Goal: Information Seeking & Learning: Learn about a topic

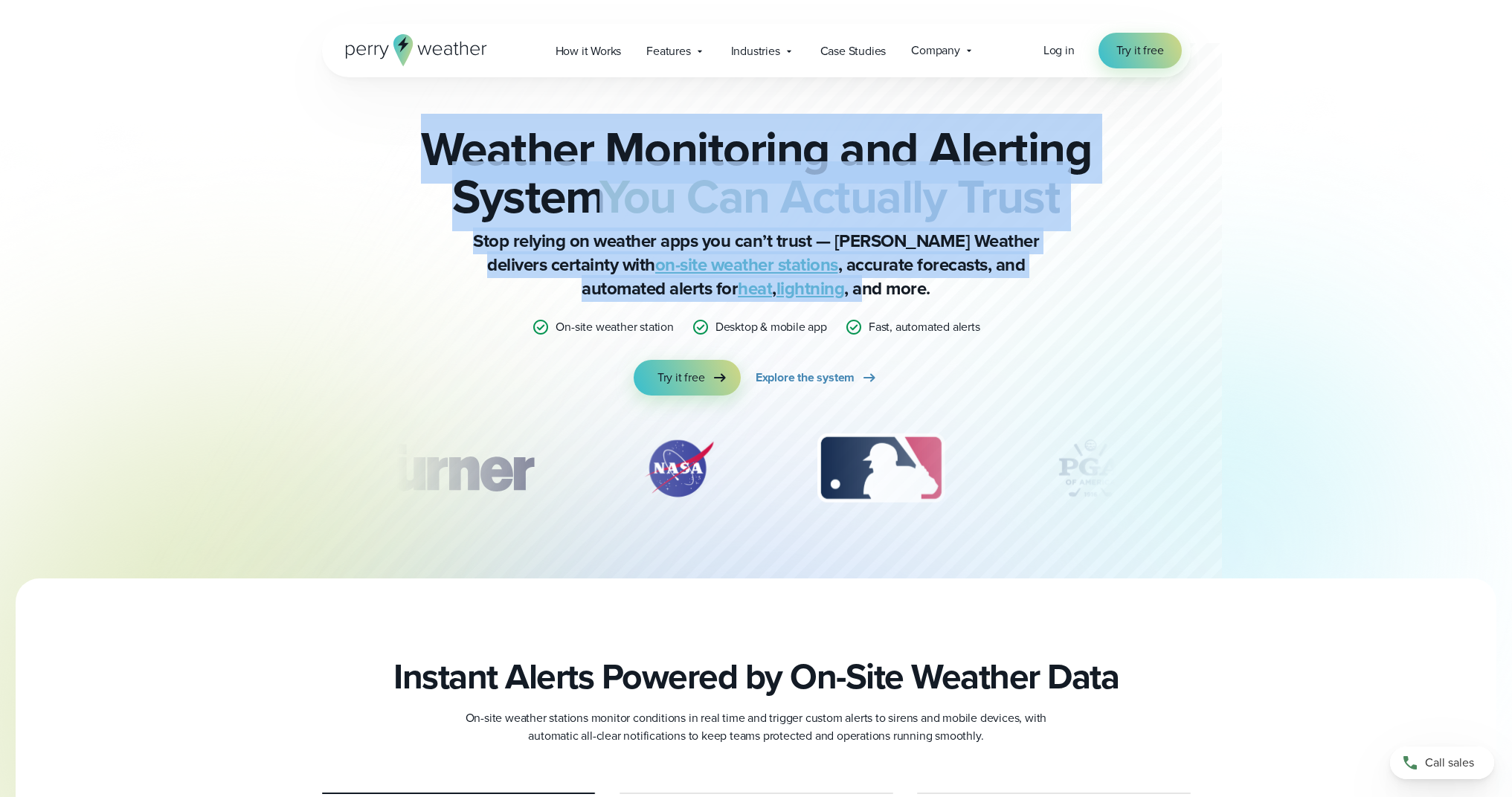
drag, startPoint x: 425, startPoint y: 126, endPoint x: 865, endPoint y: 298, distance: 472.4
click at [853, 296] on div "Weather Monitoring and Alerting System You Can Actually Trust Stop relying on w…" at bounding box center [756, 260] width 720 height 271
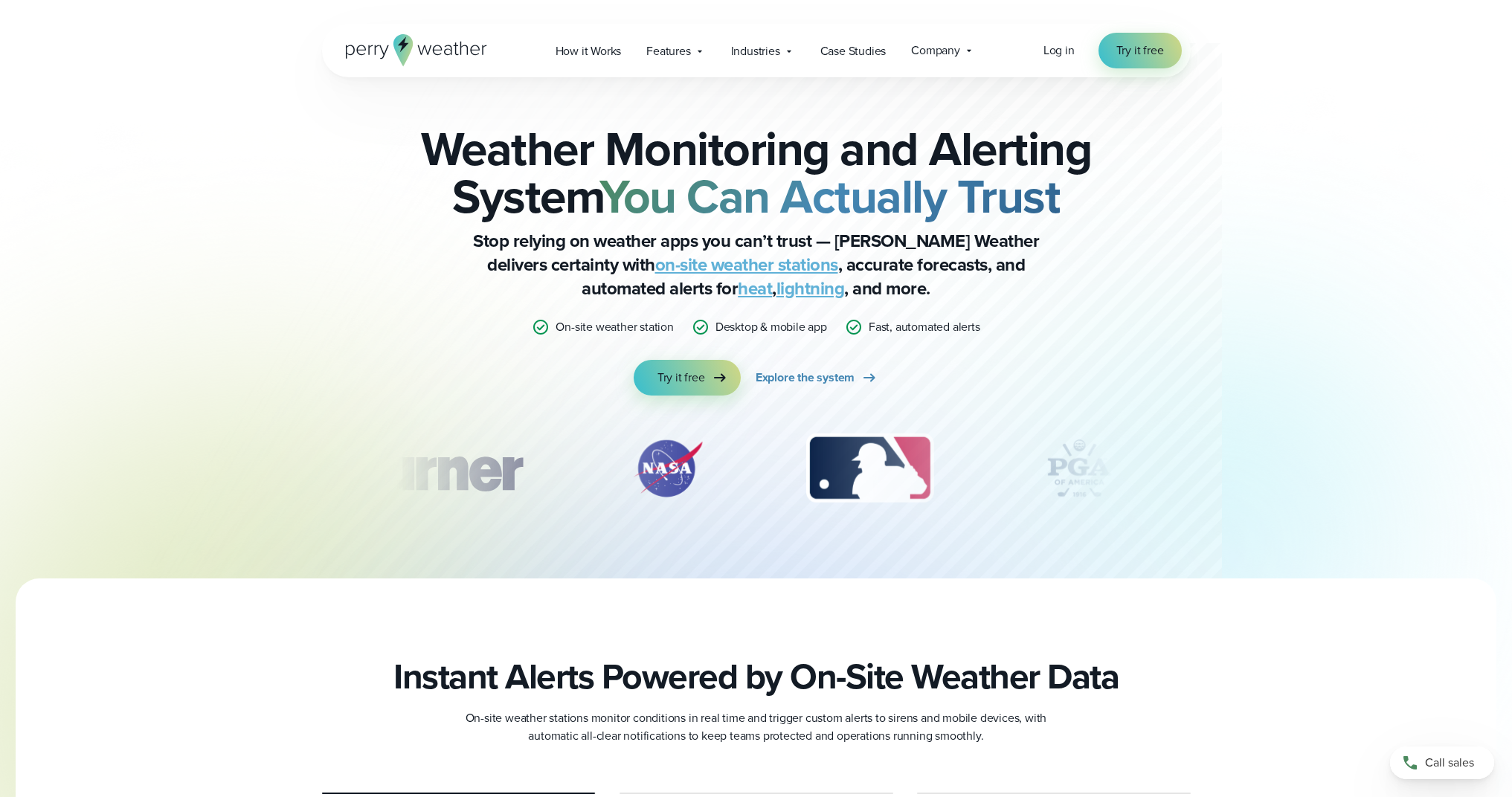
click at [872, 299] on p "Stop relying on weather apps you can’t trust — Perry Weather delivers certainty…" at bounding box center [756, 265] width 595 height 72
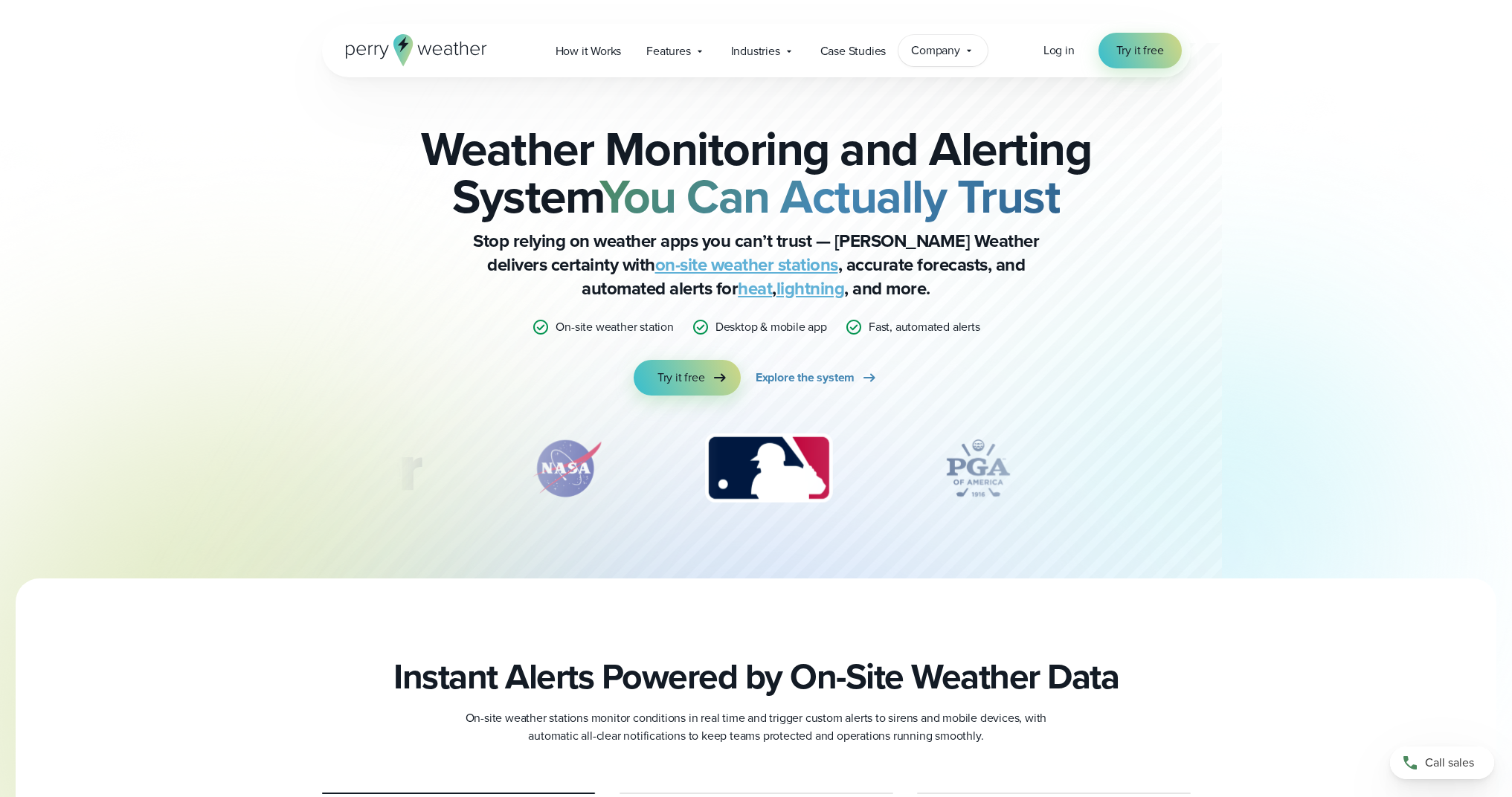
click at [966, 54] on icon at bounding box center [969, 50] width 12 height 12
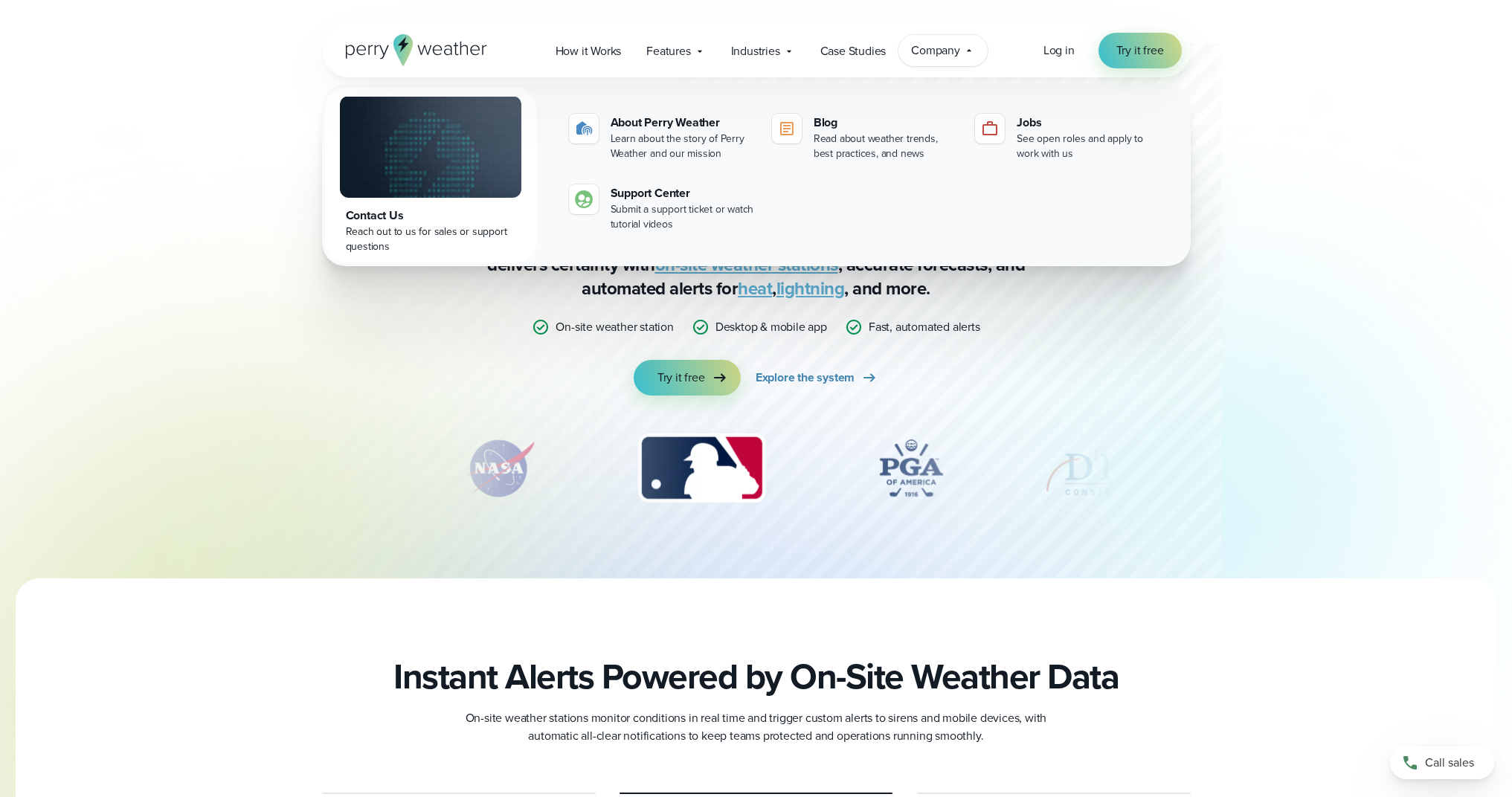
click at [1040, 298] on p "Stop relying on weather apps you can’t trust — Perry Weather delivers certainty…" at bounding box center [756, 265] width 595 height 72
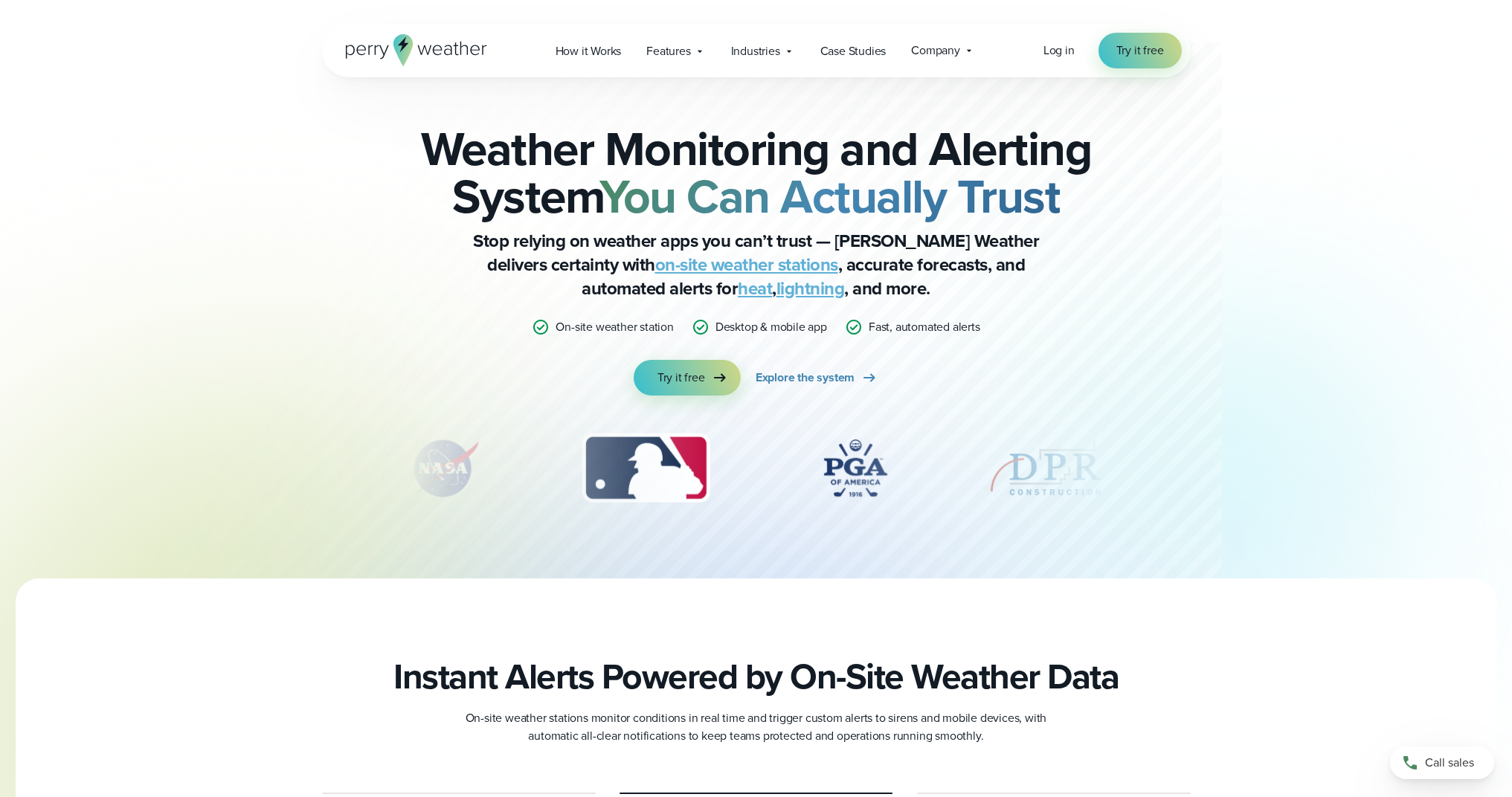
click at [440, 58] on icon at bounding box center [416, 50] width 141 height 32
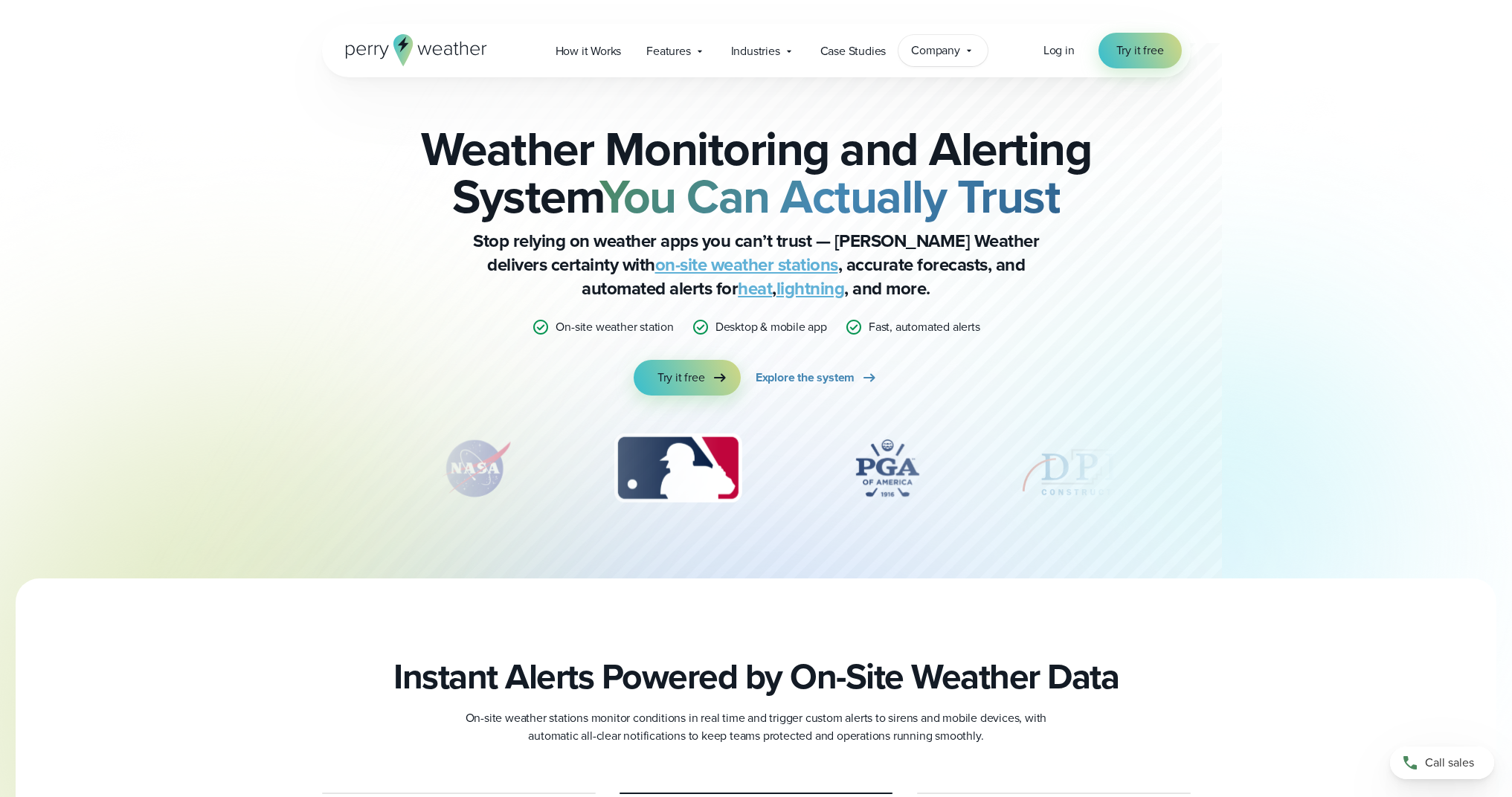
click at [952, 54] on span "Company" at bounding box center [935, 50] width 49 height 18
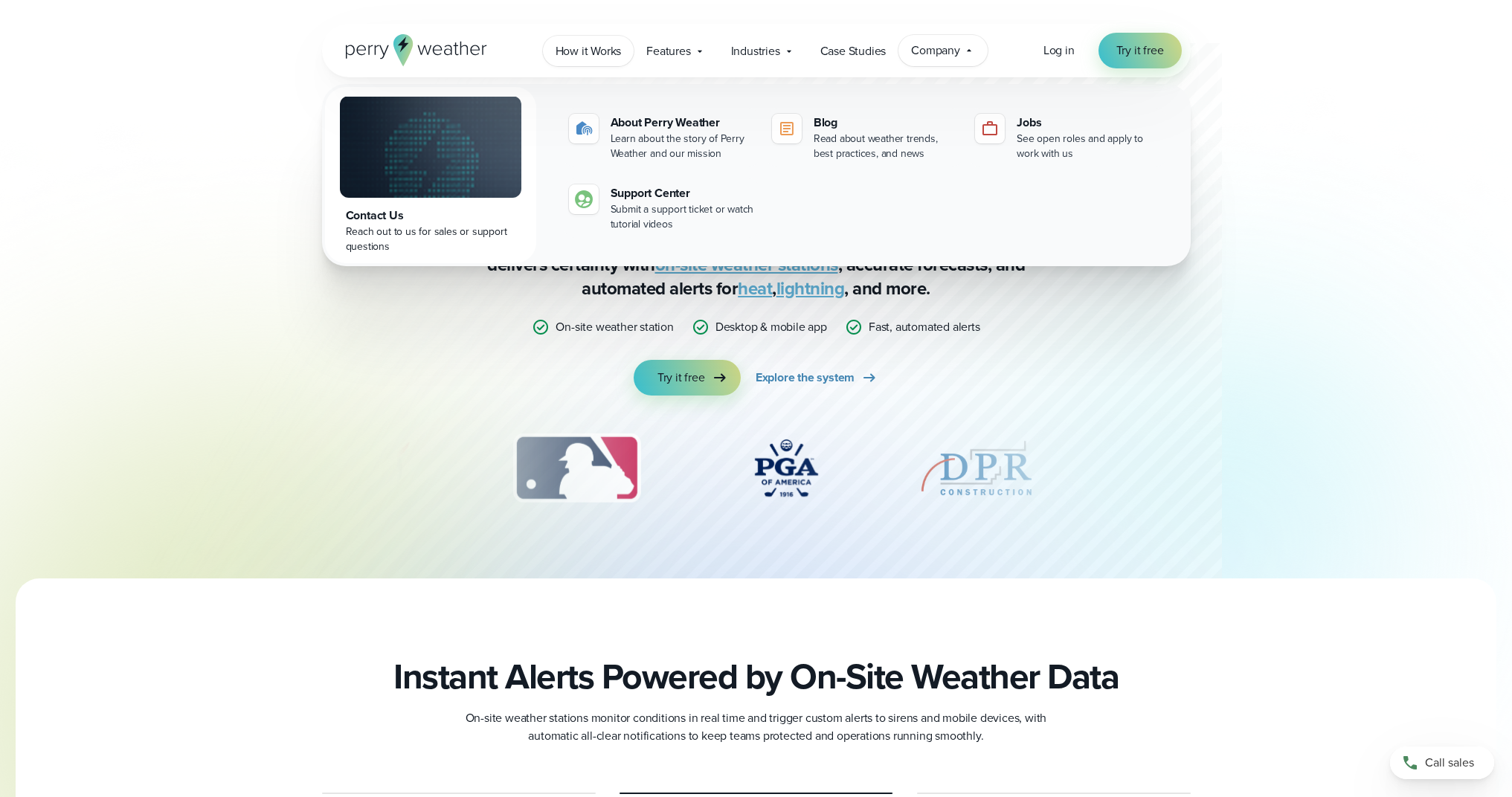
click at [593, 52] on span "How it Works" at bounding box center [588, 51] width 66 height 18
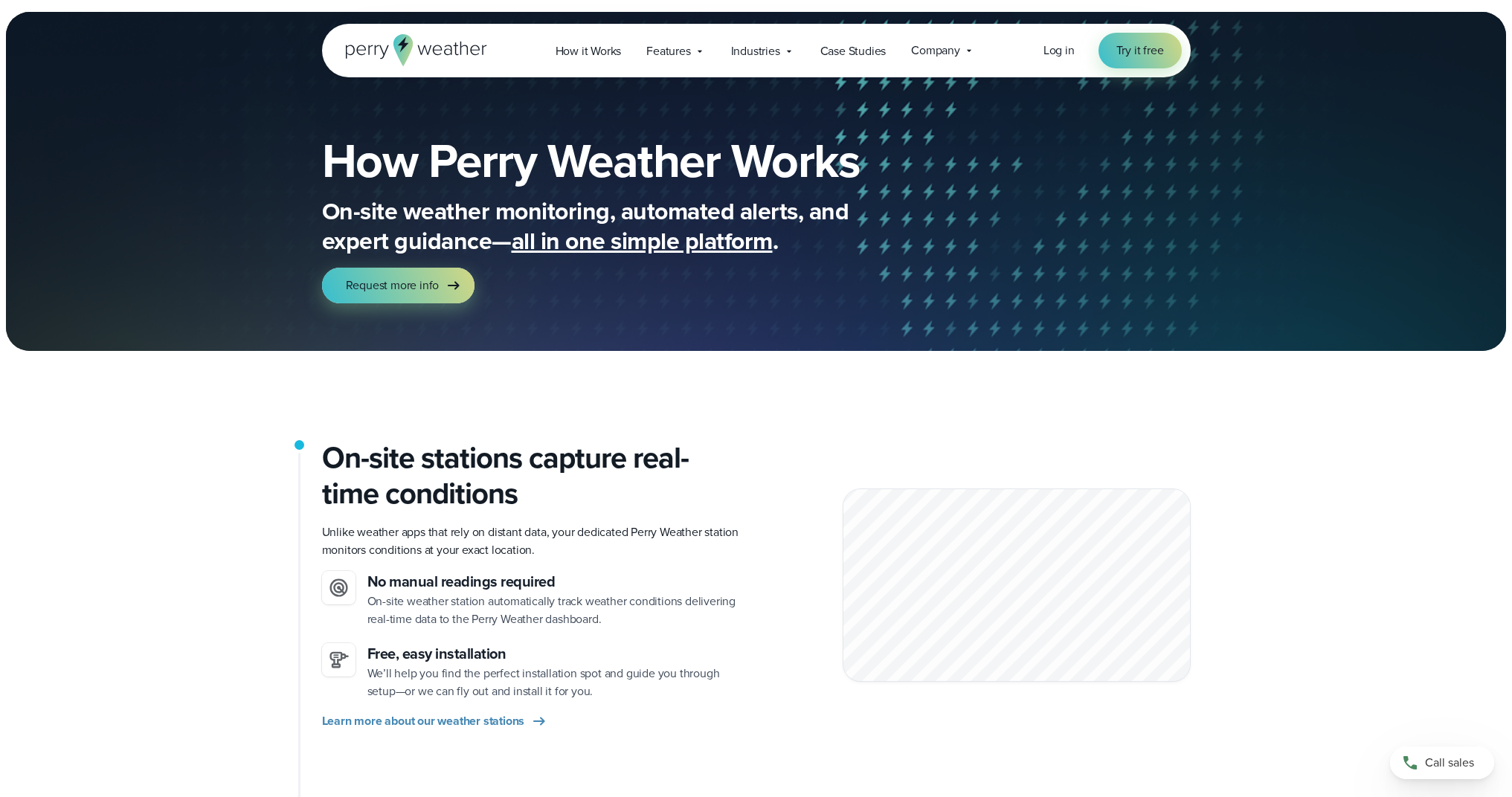
click at [403, 59] on icon at bounding box center [402, 50] width 19 height 32
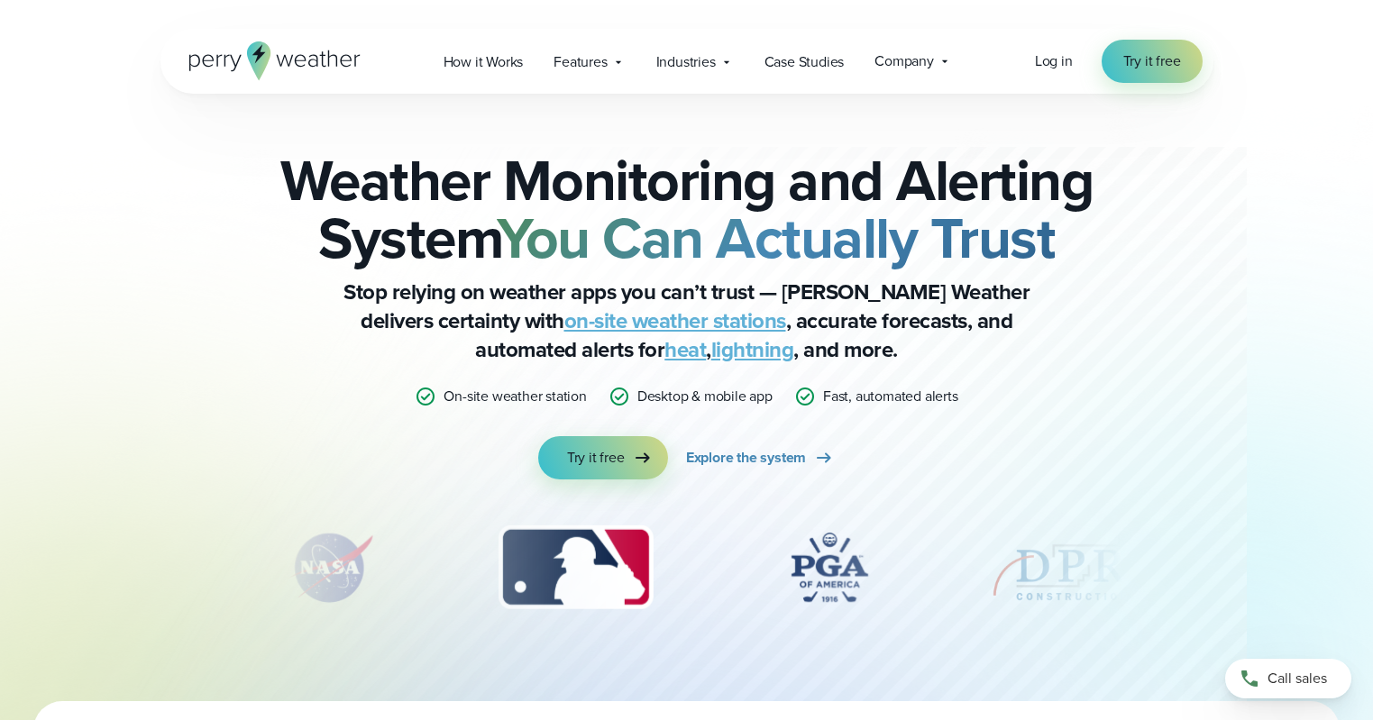
click at [618, 210] on strong "You Can Actually Trust" at bounding box center [776, 238] width 558 height 85
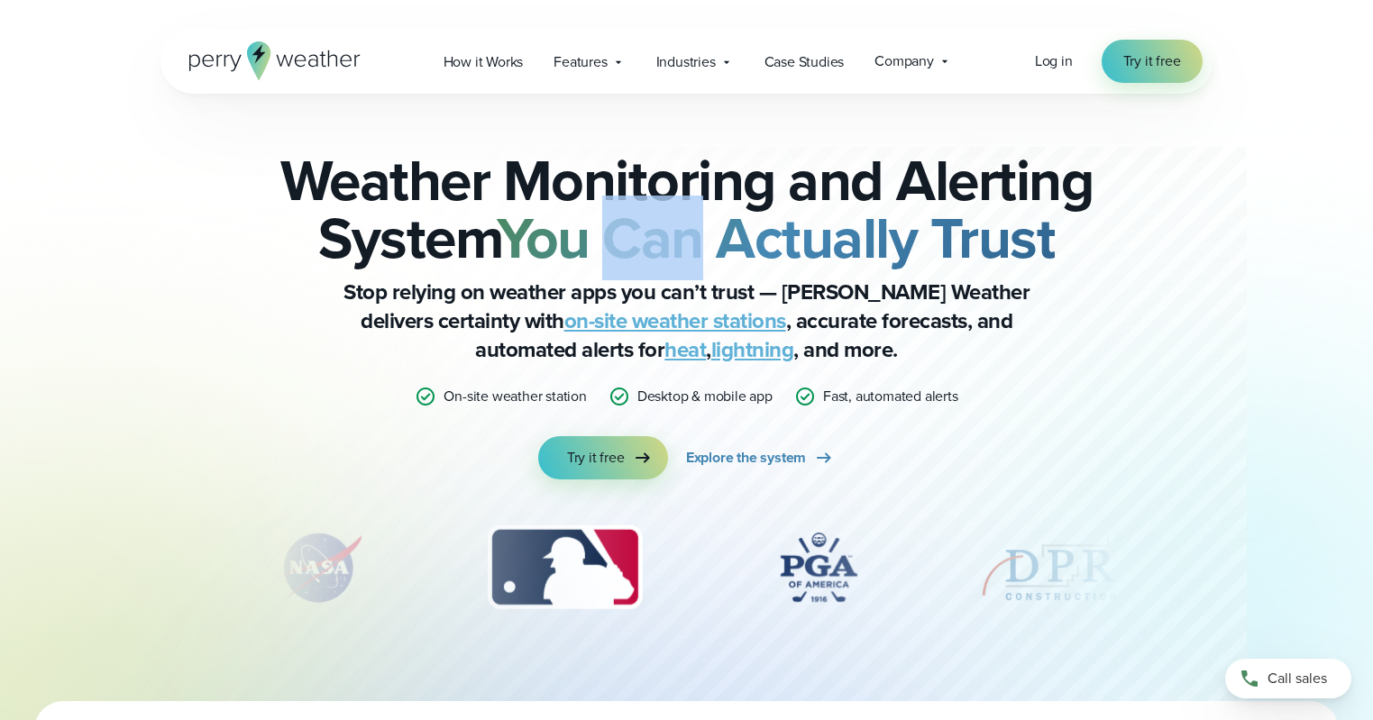
click at [618, 210] on strong "You Can Actually Trust" at bounding box center [776, 238] width 558 height 85
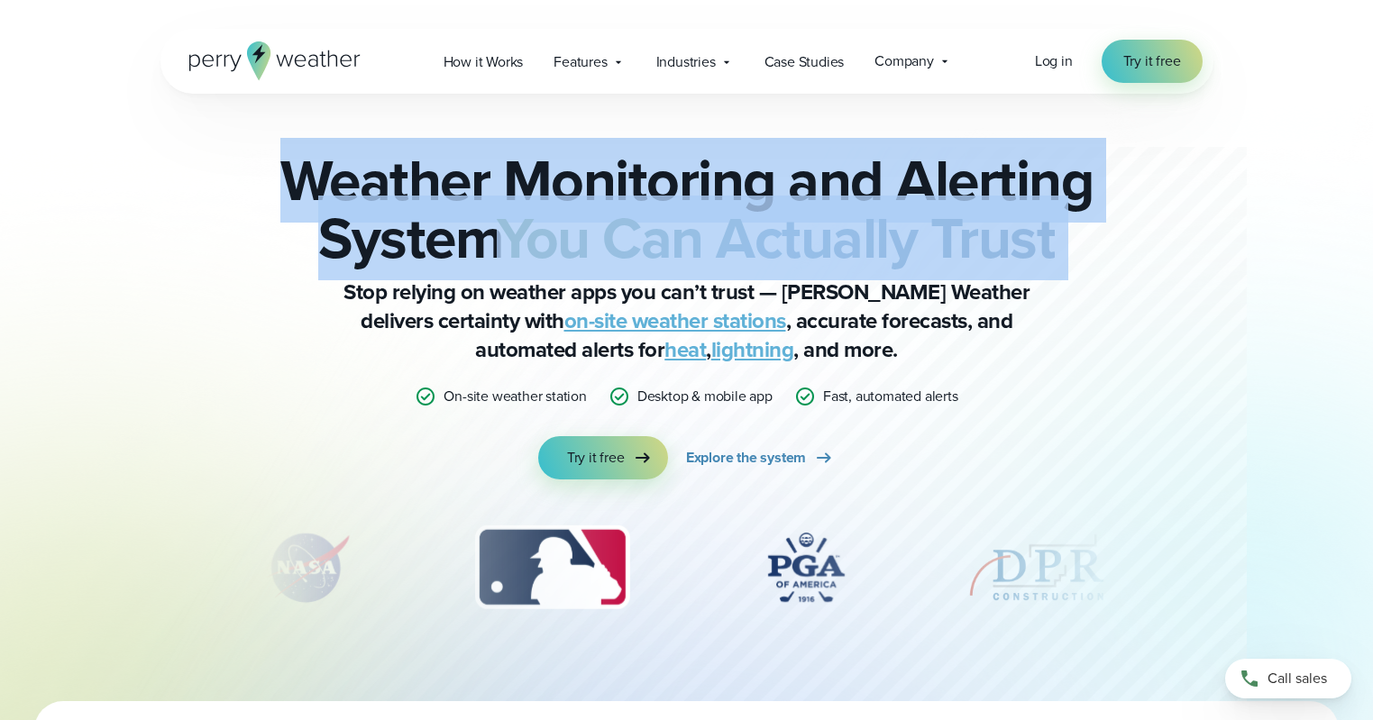
click at [618, 210] on strong "You Can Actually Trust" at bounding box center [776, 238] width 558 height 85
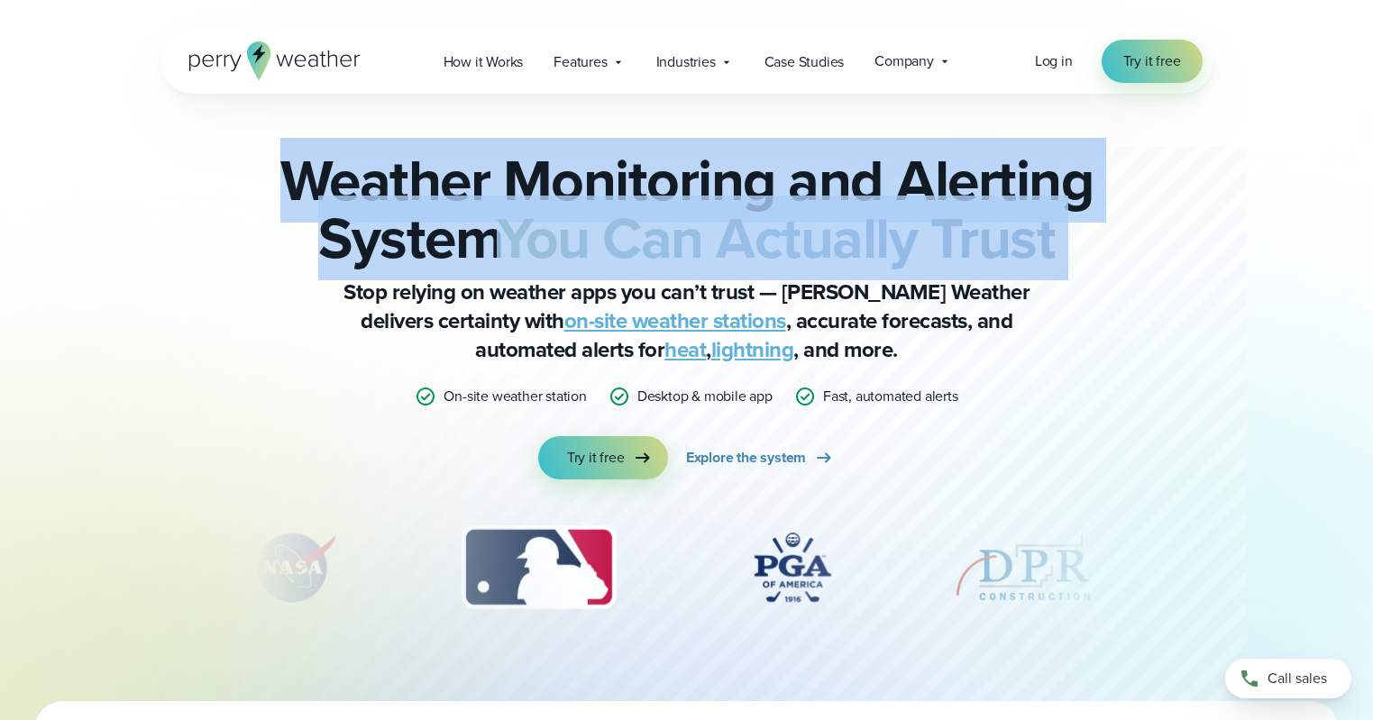
click at [843, 278] on p "Stop relying on weather apps you can’t trust — Perry Weather delivers certainty…" at bounding box center [686, 321] width 721 height 87
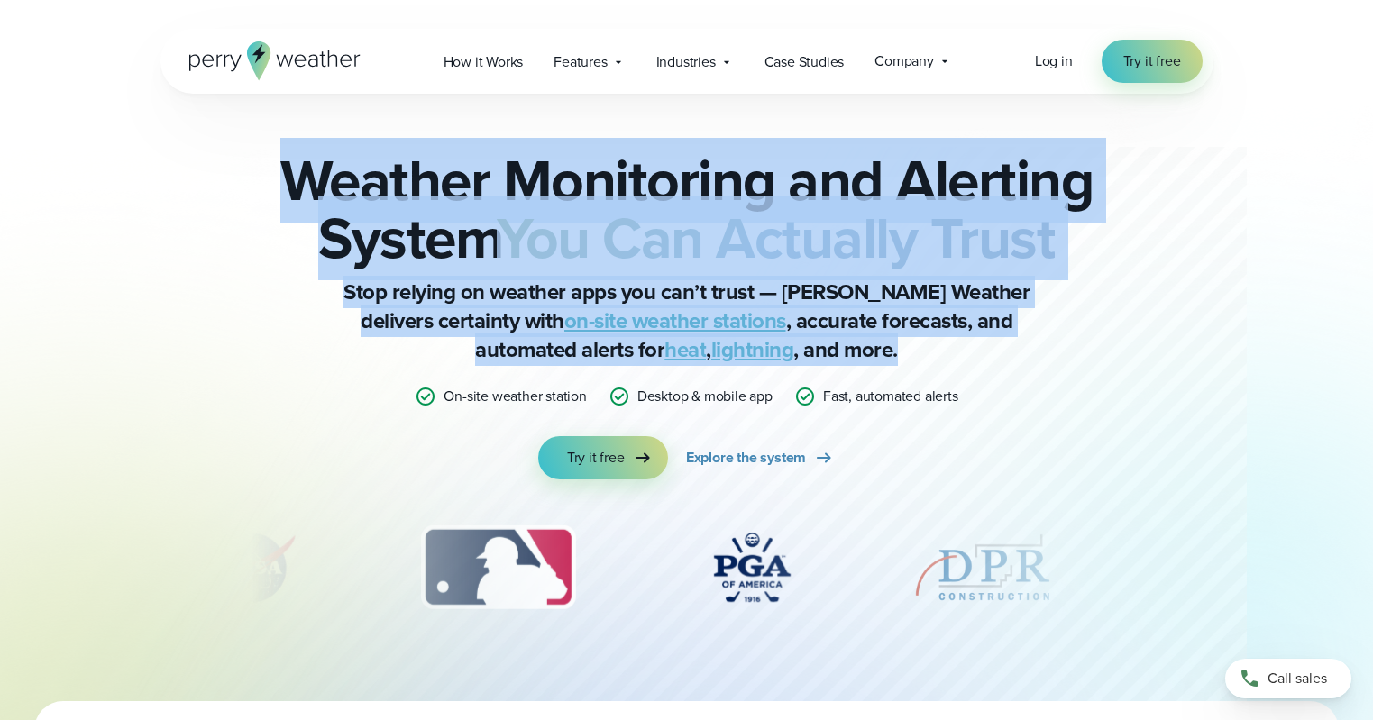
drag, startPoint x: 467, startPoint y: 213, endPoint x: 881, endPoint y: 354, distance: 438.0
click at [879, 353] on div "Weather Monitoring and Alerting System You Can Actually Trust Stop relying on w…" at bounding box center [687, 315] width 872 height 328
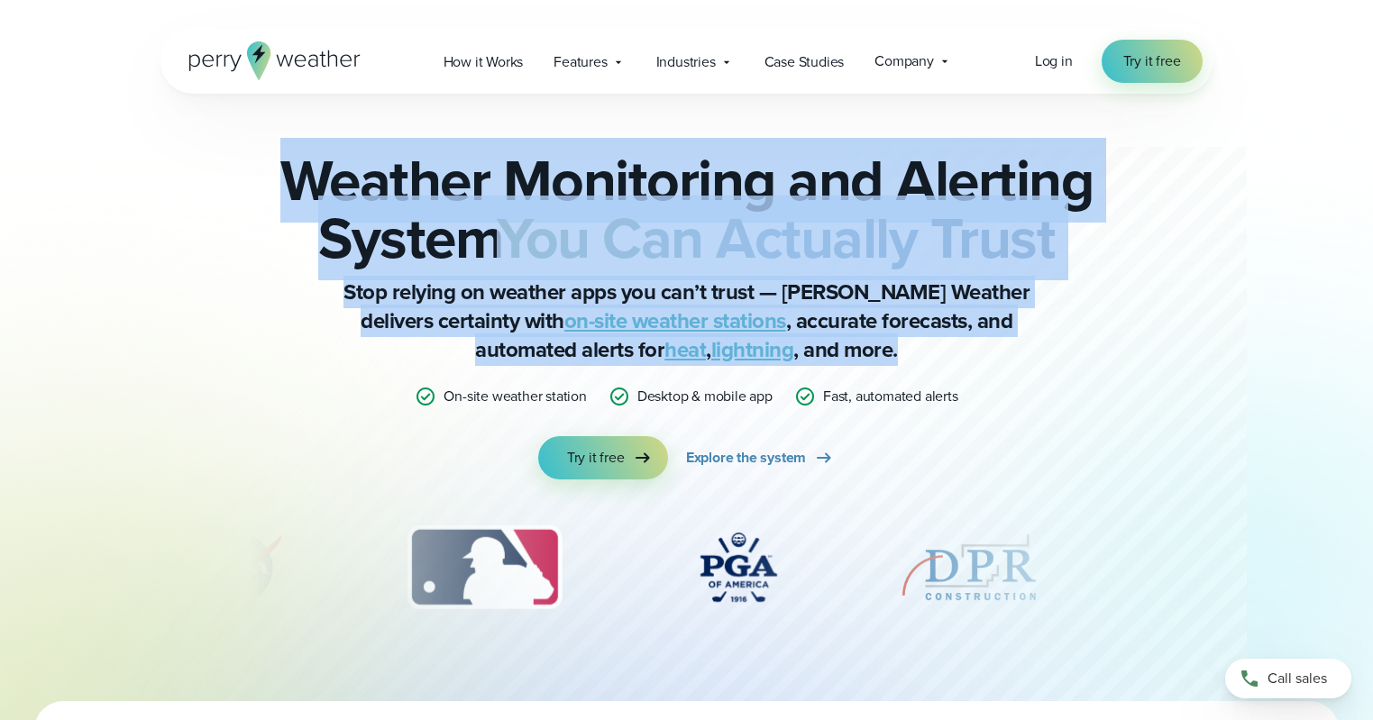
click at [881, 354] on p "Stop relying on weather apps you can’t trust — Perry Weather delivers certainty…" at bounding box center [686, 321] width 721 height 87
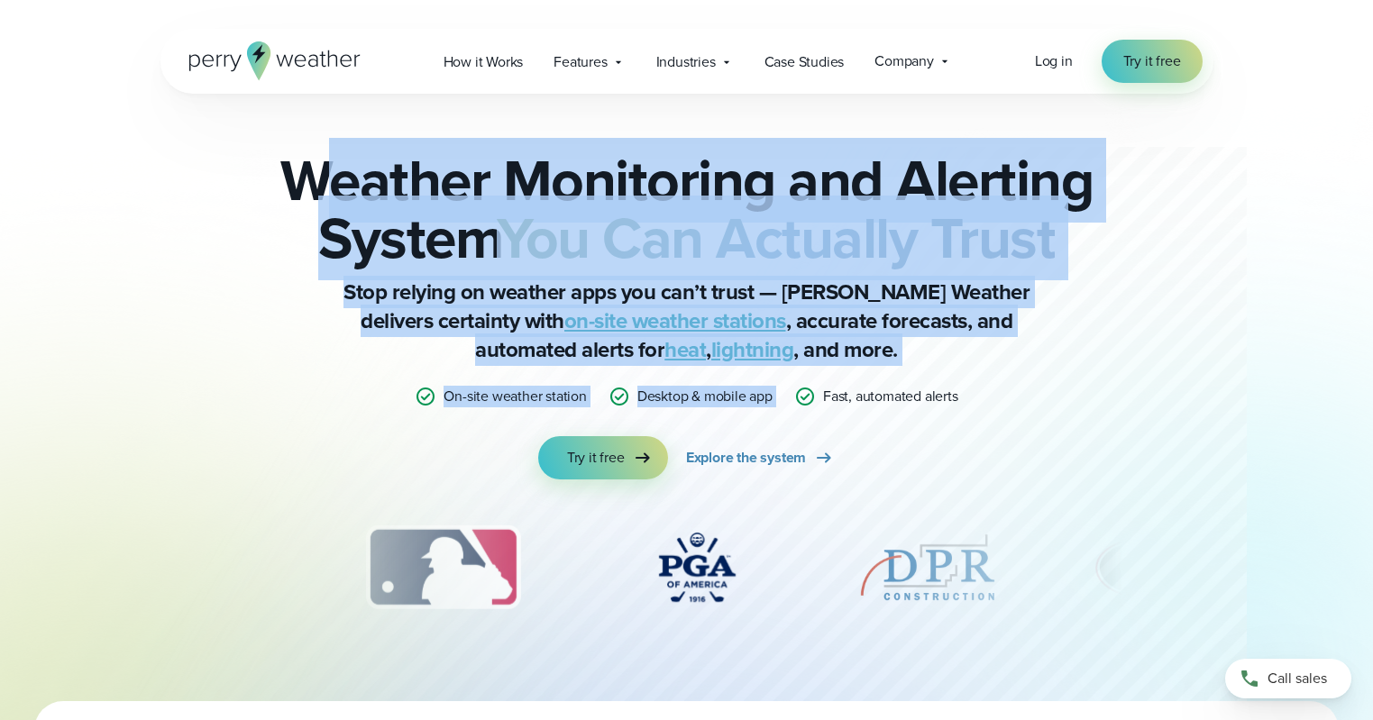
drag, startPoint x: 339, startPoint y: 192, endPoint x: 1019, endPoint y: 409, distance: 714.2
click at [1012, 409] on div "Weather Monitoring and Alerting System You Can Actually Trust Stop relying on w…" at bounding box center [687, 315] width 872 height 328
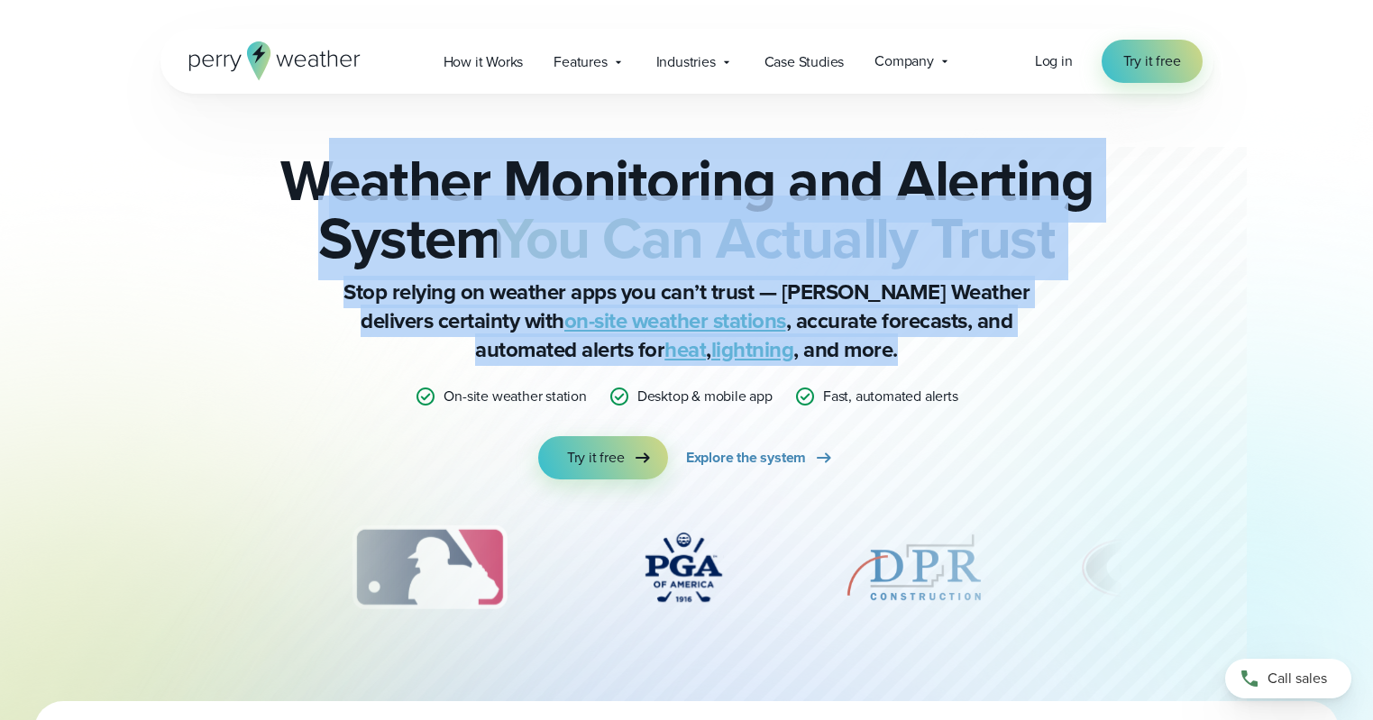
click at [1025, 407] on div "Weather Monitoring and Alerting System You Can Actually Trust Stop relying on w…" at bounding box center [687, 315] width 872 height 328
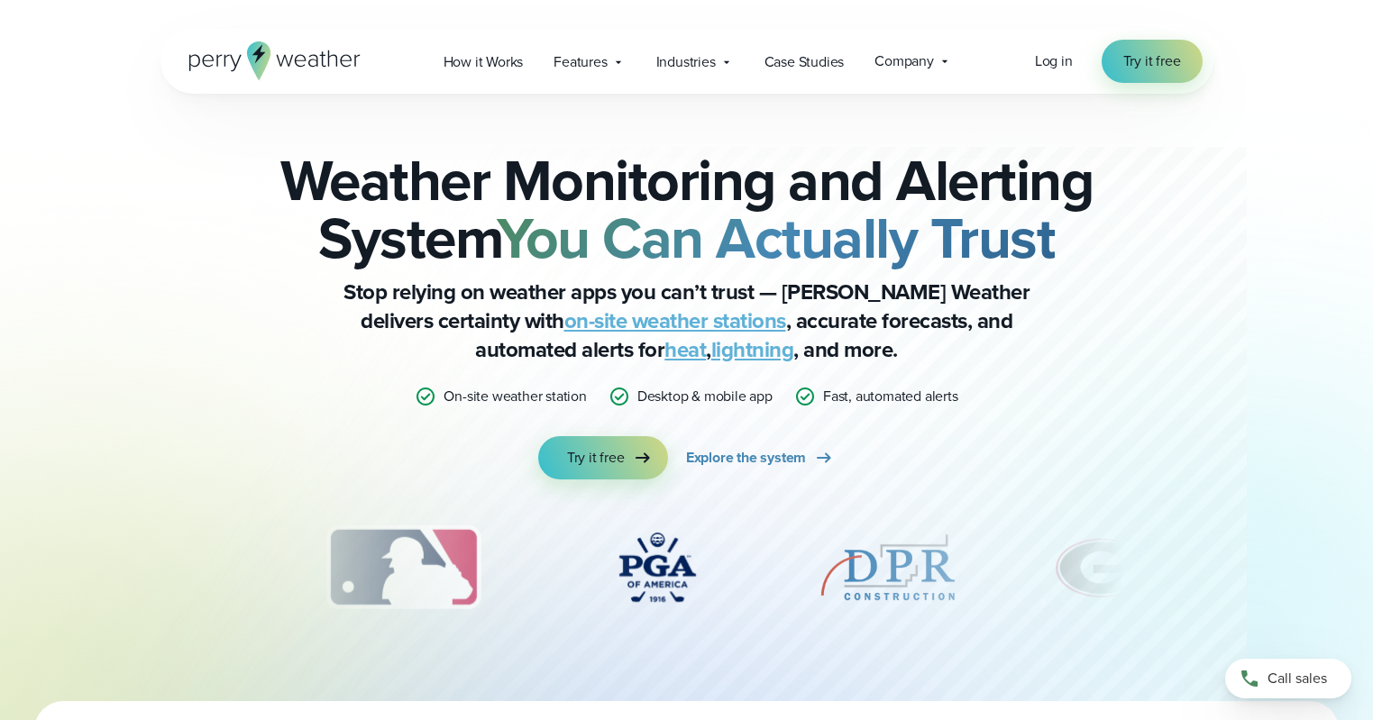
click at [809, 244] on strong "You Can Actually Trust" at bounding box center [776, 238] width 558 height 85
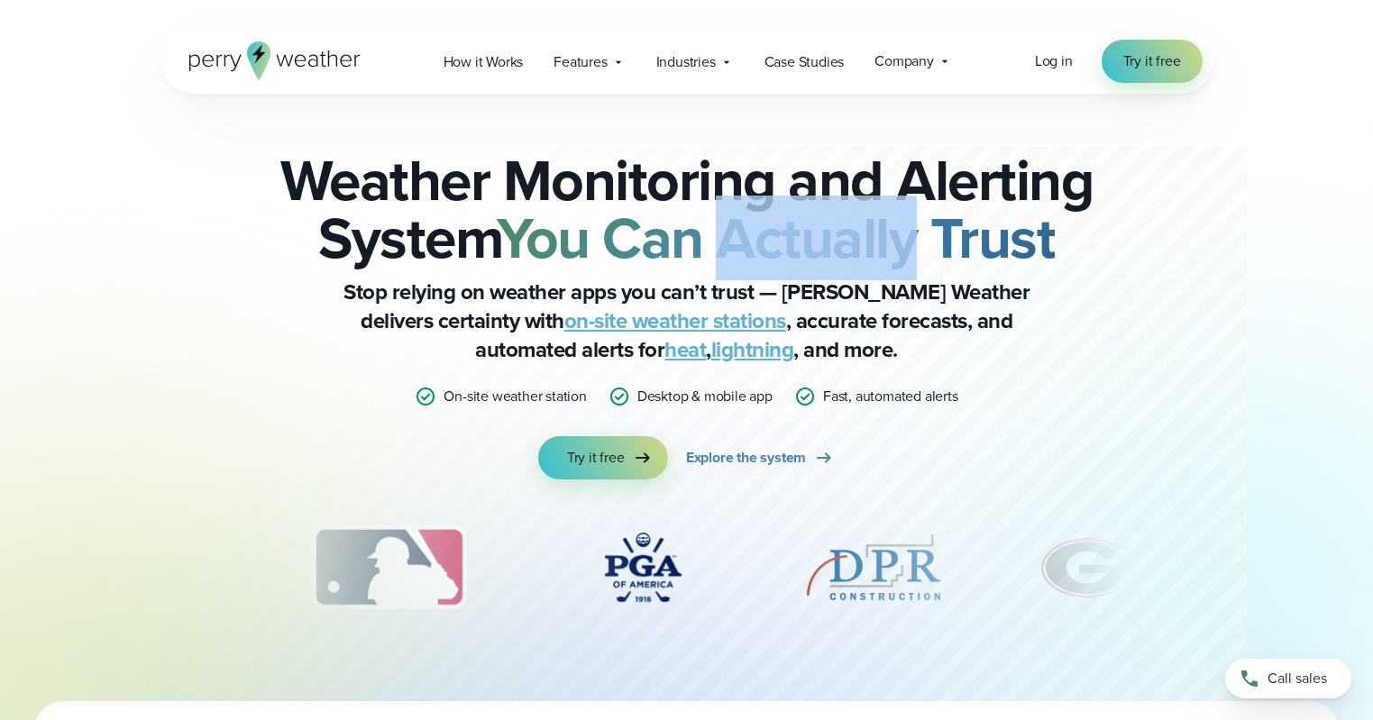
click at [809, 244] on strong "You Can Actually Trust" at bounding box center [776, 238] width 558 height 85
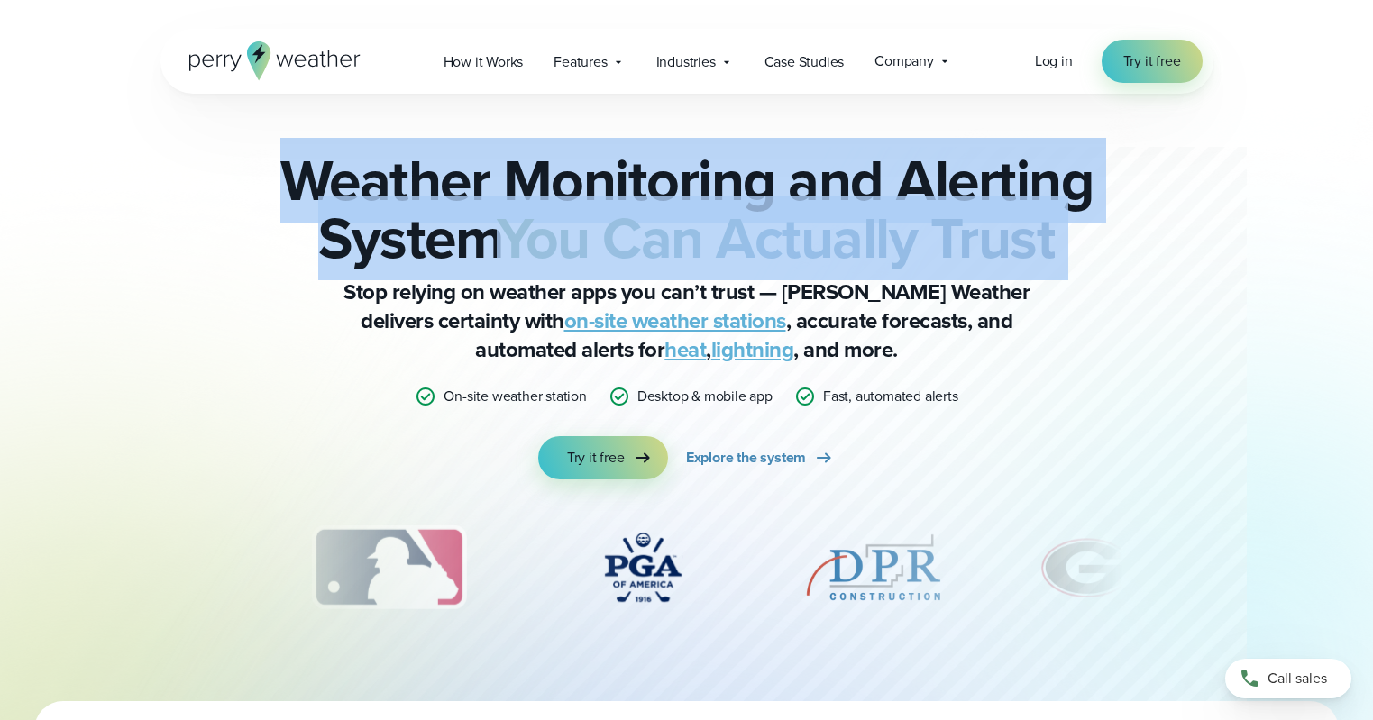
click at [809, 244] on strong "You Can Actually Trust" at bounding box center [776, 238] width 558 height 85
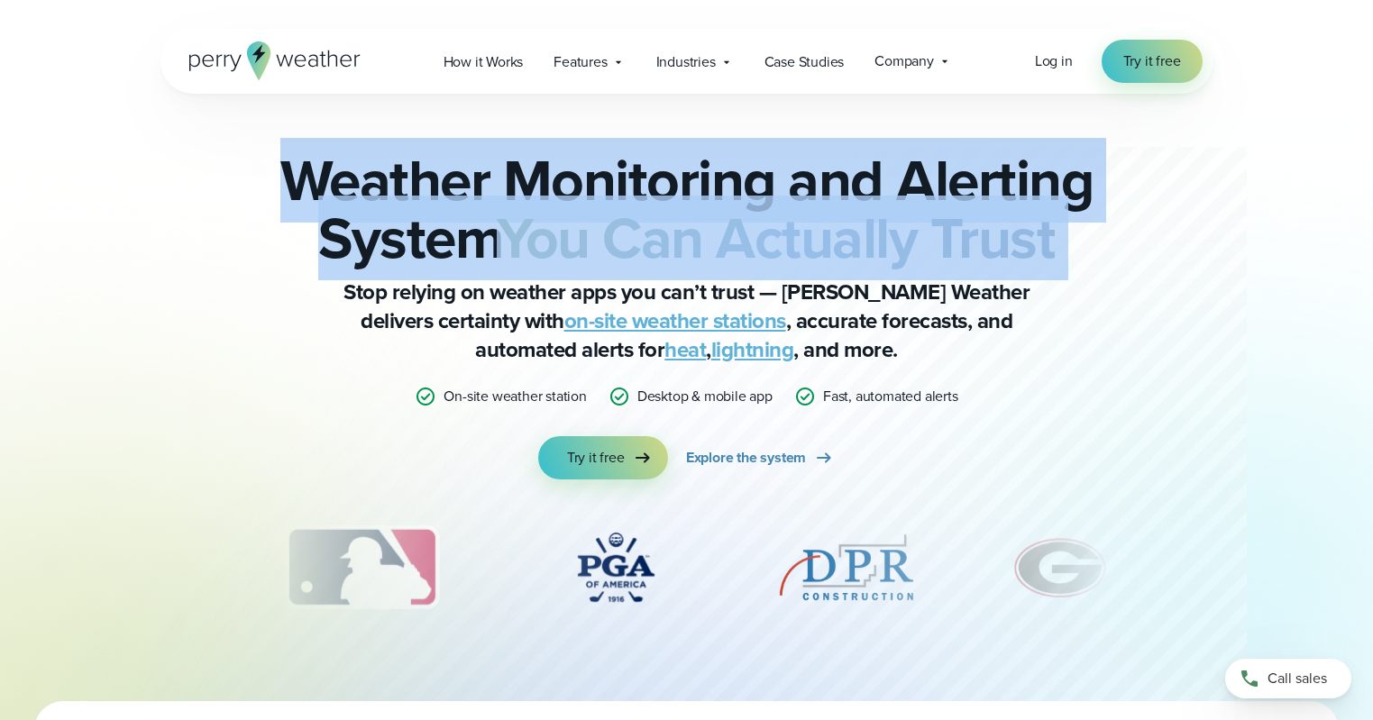
click at [936, 220] on strong "You Can Actually Trust" at bounding box center [776, 238] width 558 height 85
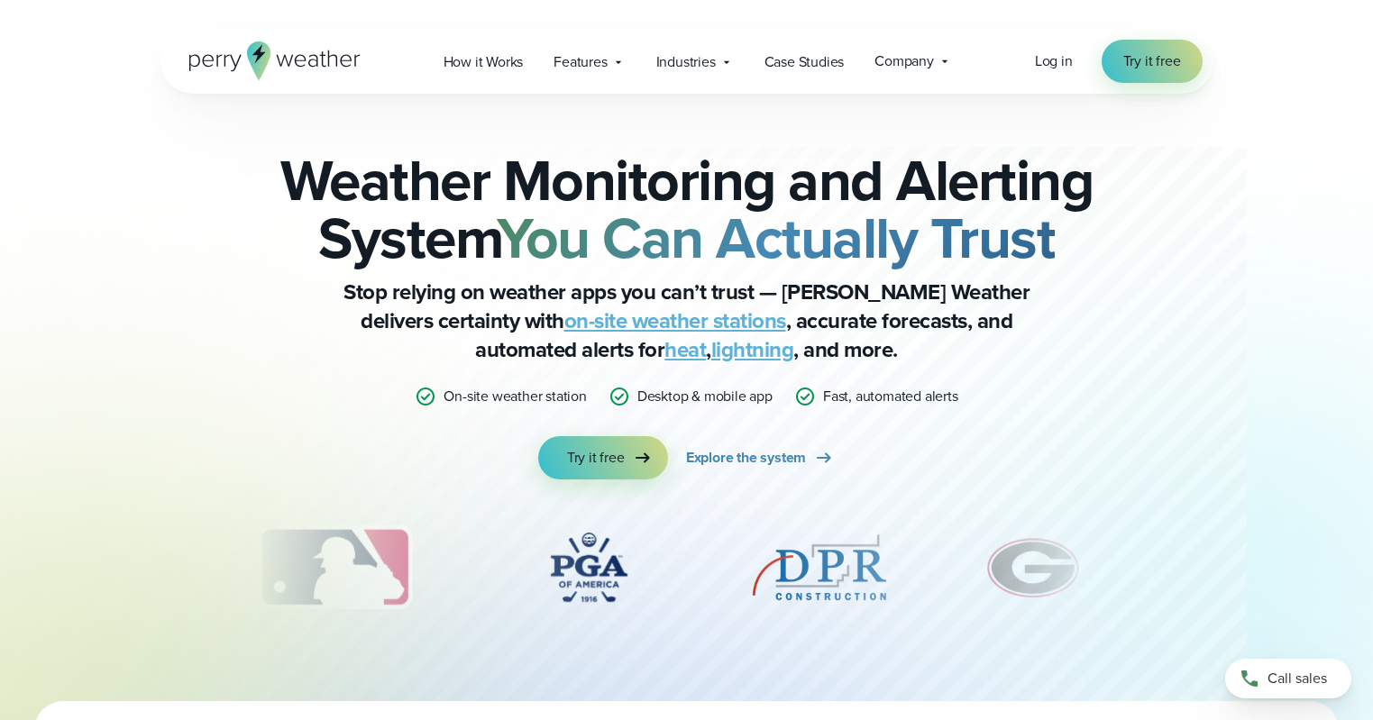
click at [931, 331] on p "Stop relying on weather apps you can’t trust — Perry Weather delivers certainty…" at bounding box center [686, 321] width 721 height 87
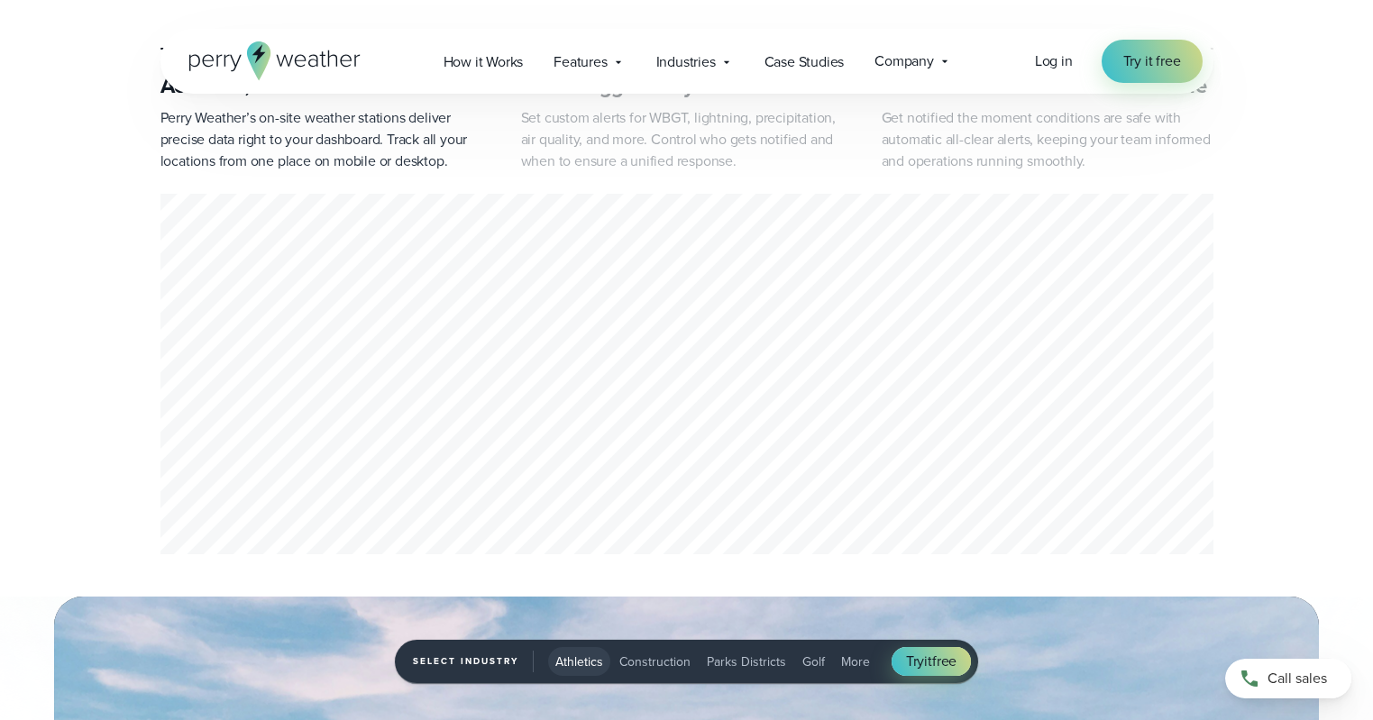
scroll to position [625, 0]
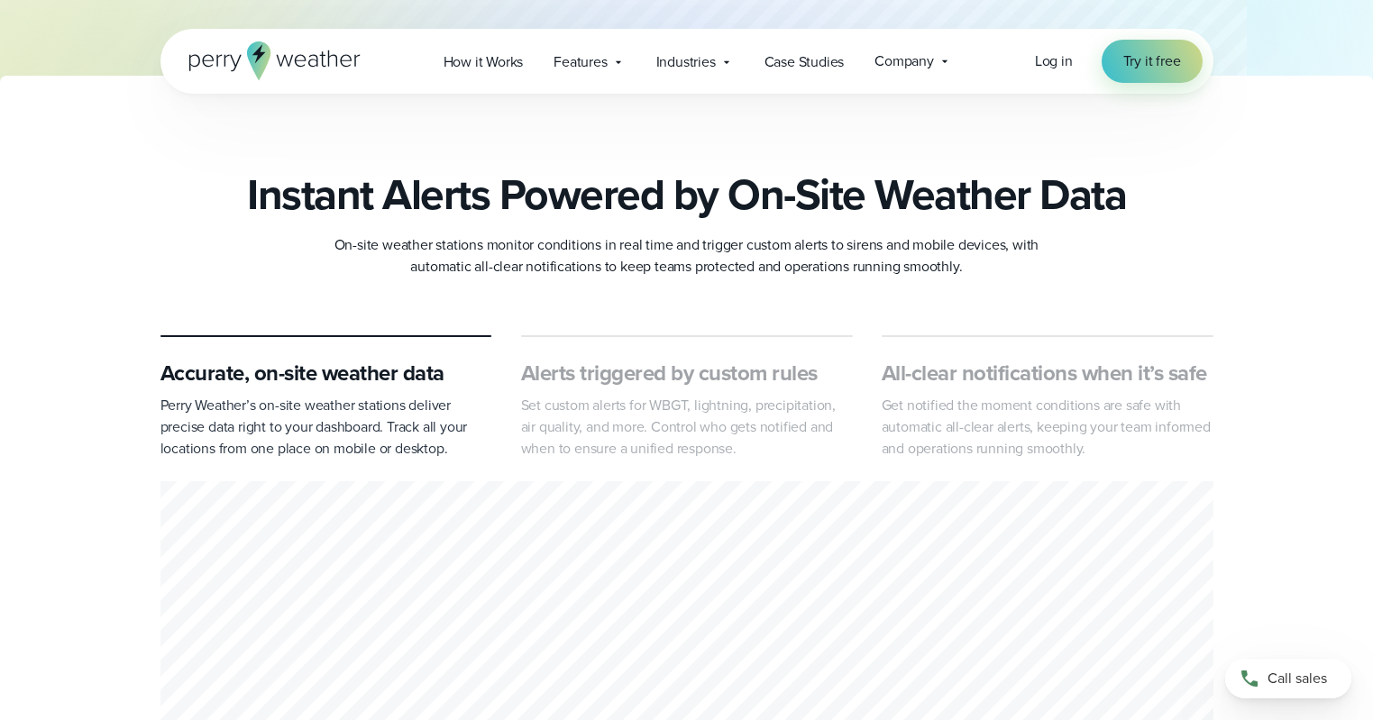
click at [657, 415] on p "Set custom alerts for WBGT, lightning, precipitation, air quality, and more. Co…" at bounding box center [687, 427] width 332 height 65
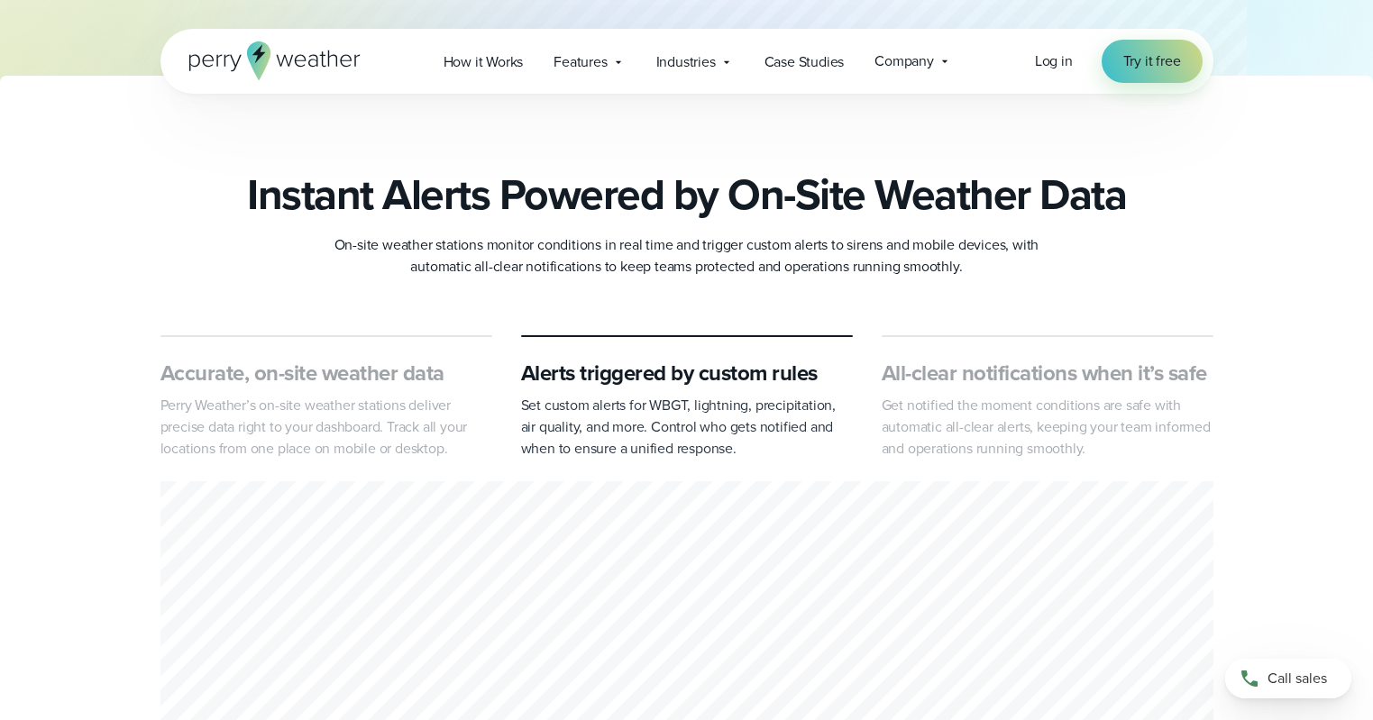
click at [959, 425] on p "Get notified the moment conditions are safe with automatic all-clear alerts, ke…" at bounding box center [1047, 427] width 332 height 65
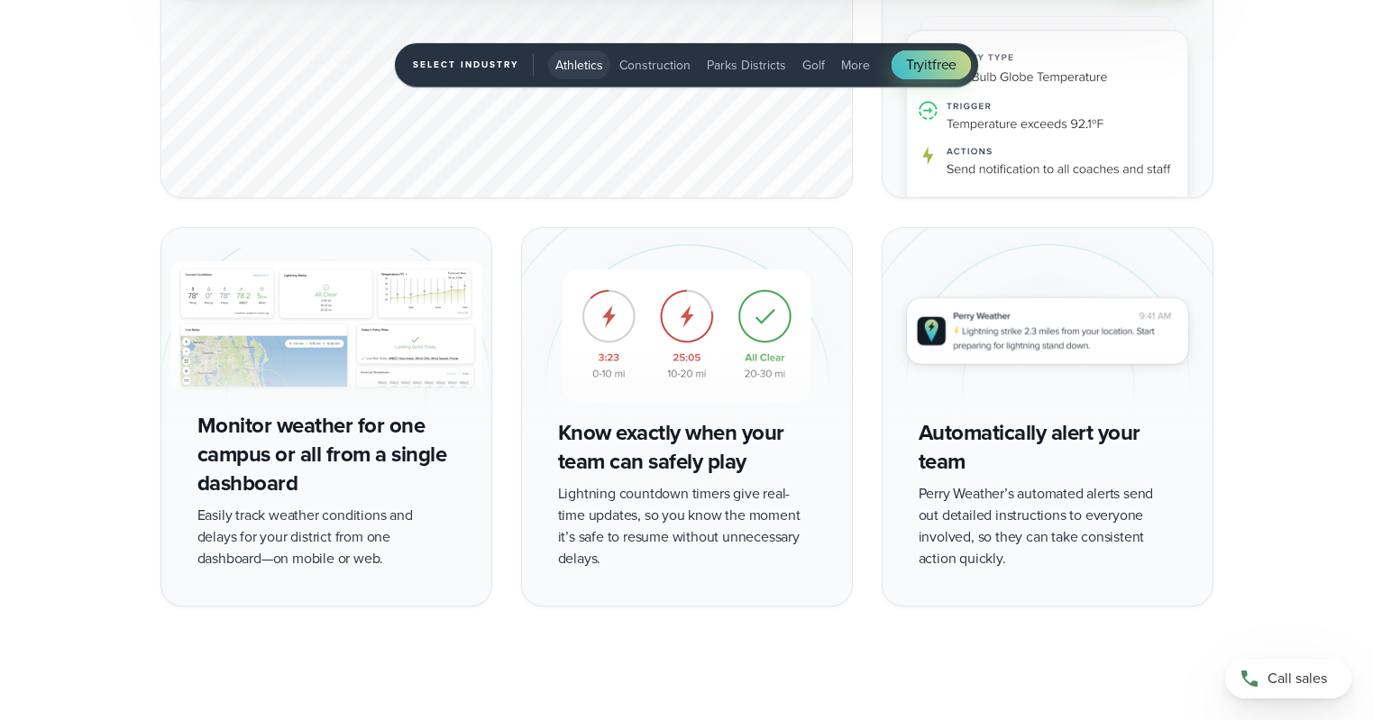
scroll to position [3669, 0]
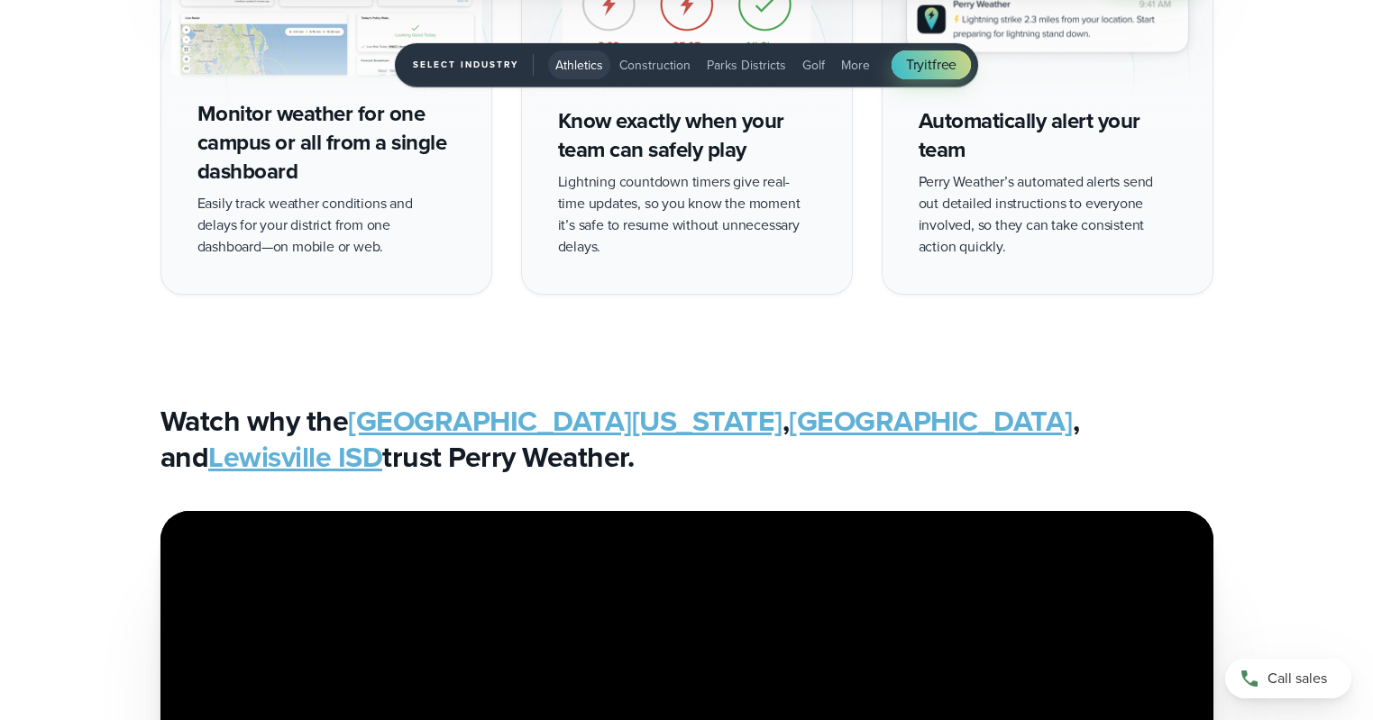
click at [657, 137] on div "Know exactly when your team can safely play Lightning countdown timers give rea…" at bounding box center [687, 104] width 332 height 379
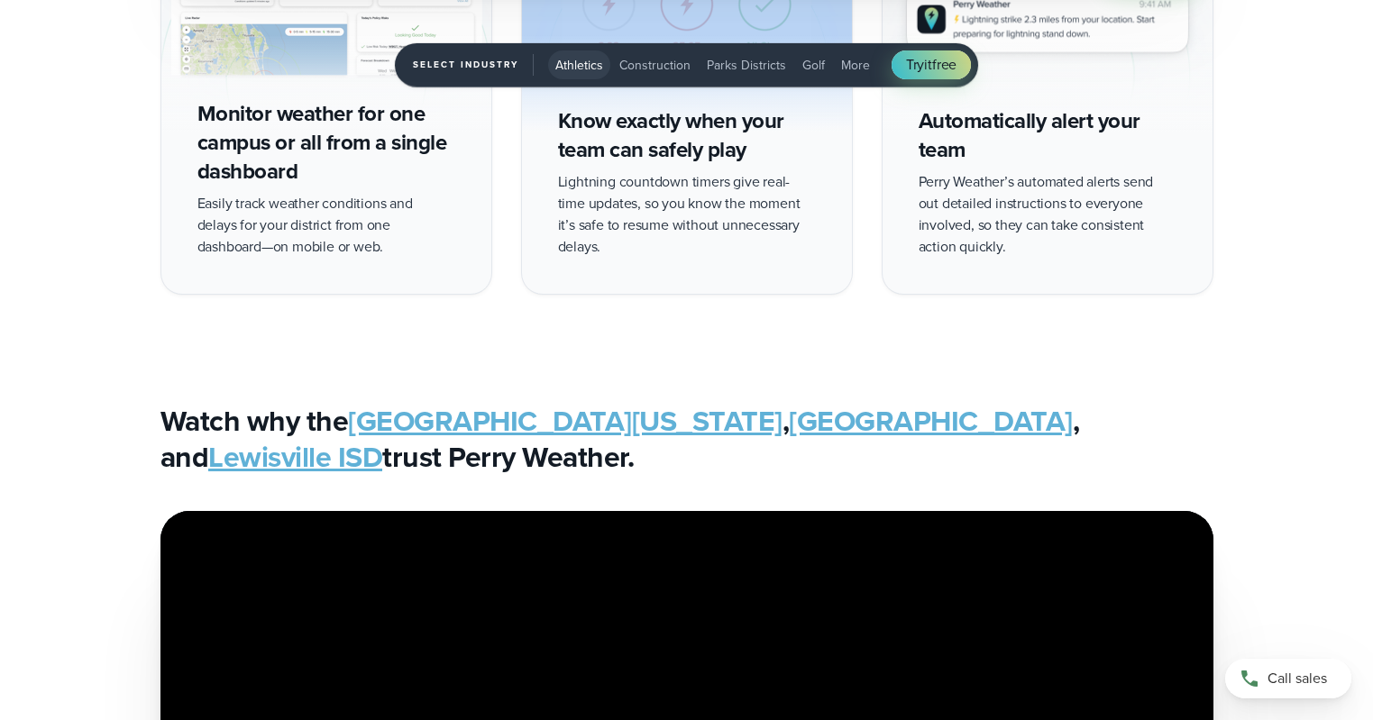
click at [657, 137] on div "Know exactly when your team can safely play Lightning countdown timers give rea…" at bounding box center [687, 104] width 332 height 379
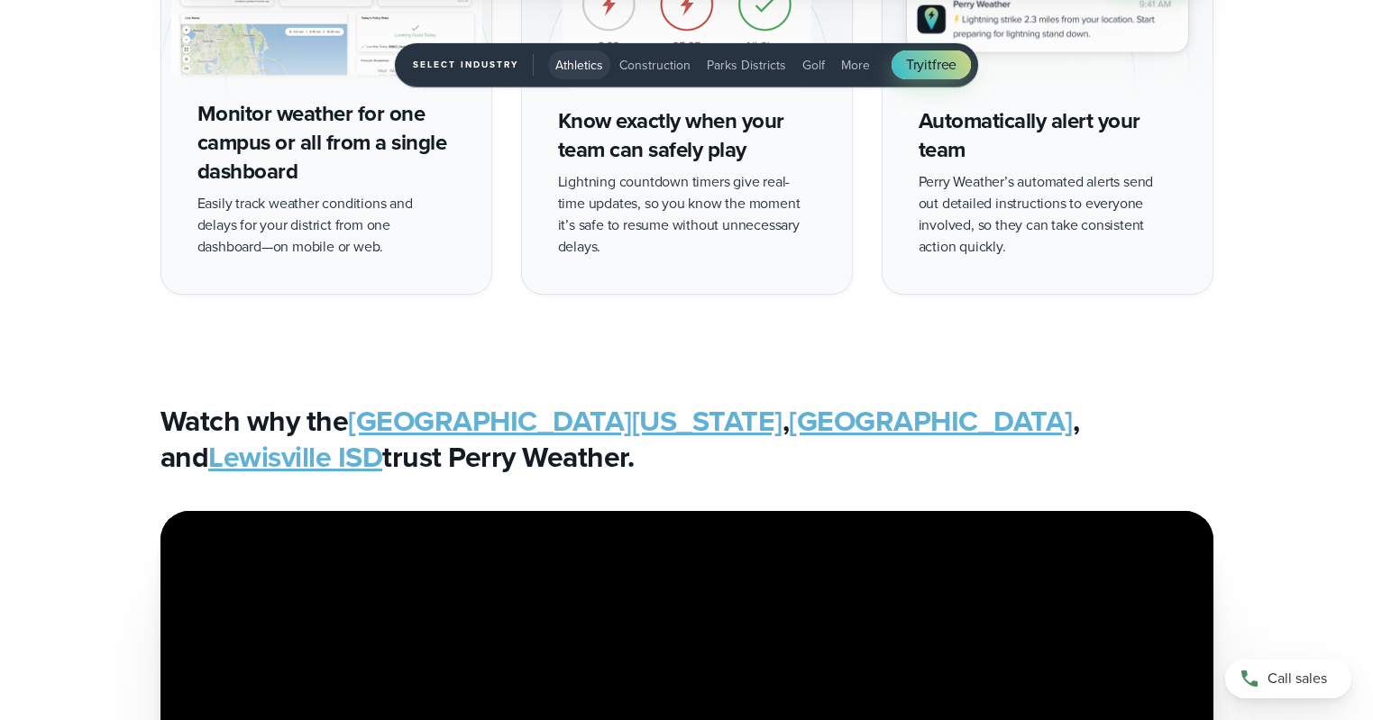
click at [654, 245] on div "Know exactly when your team can safely play Lightning countdown timers give rea…" at bounding box center [687, 104] width 332 height 379
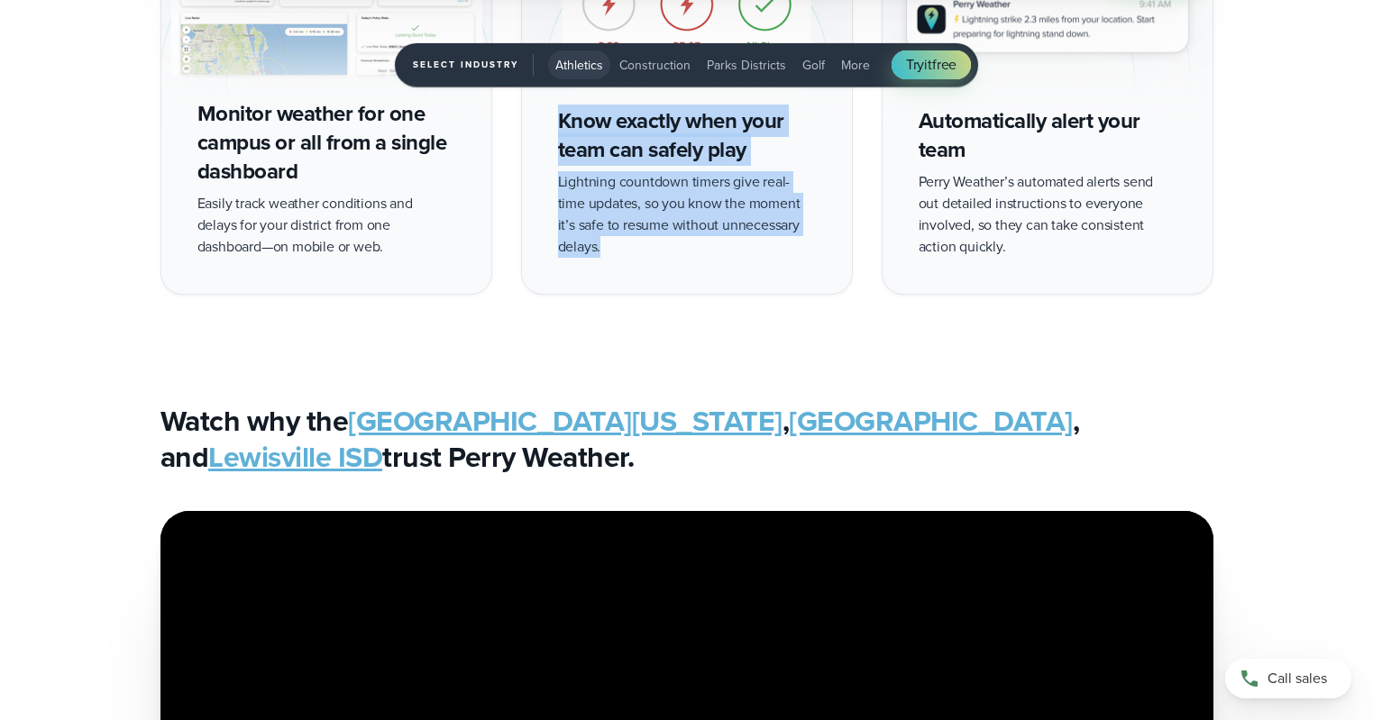
drag, startPoint x: 626, startPoint y: 253, endPoint x: 571, endPoint y: 131, distance: 134.3
click at [572, 132] on div "Know exactly when your team can safely play Lightning countdown timers give rea…" at bounding box center [687, 104] width 332 height 379
click at [594, 163] on div "Know exactly when your team can safely play Lightning countdown timers give rea…" at bounding box center [687, 104] width 332 height 379
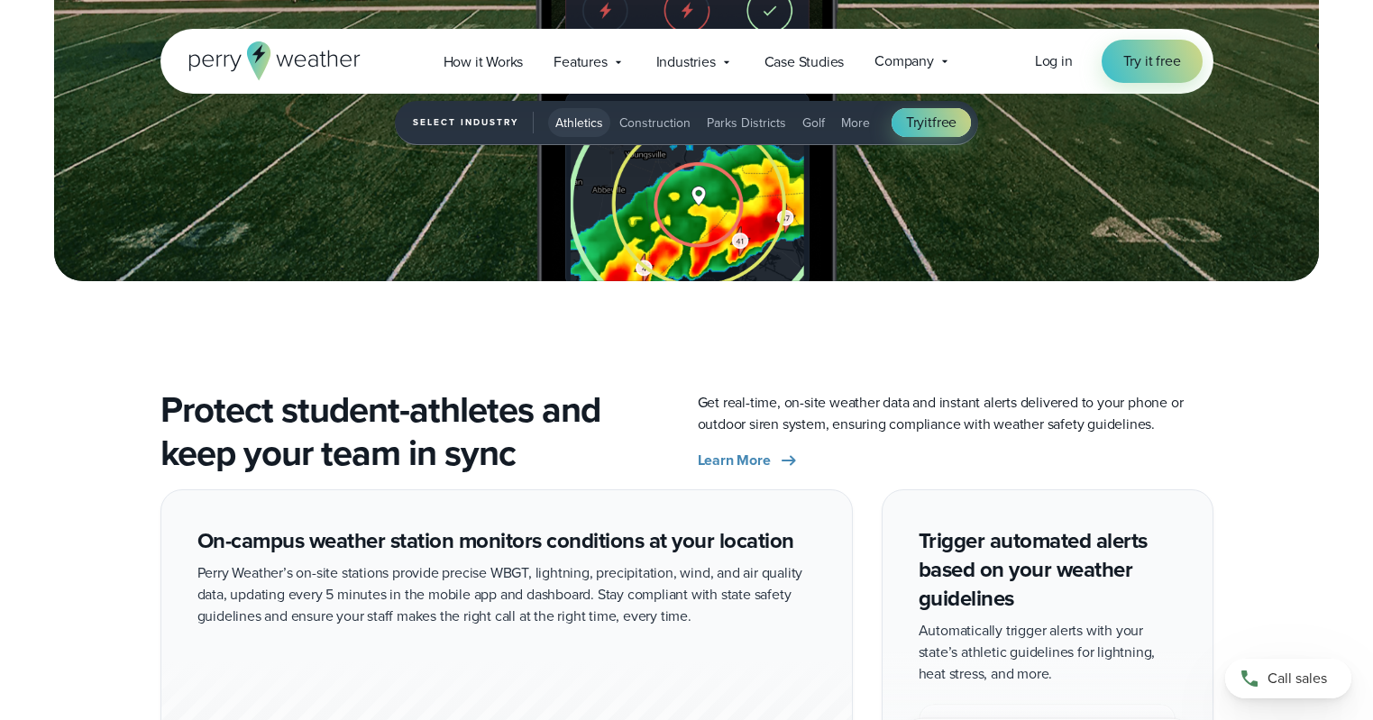
scroll to position [0, 0]
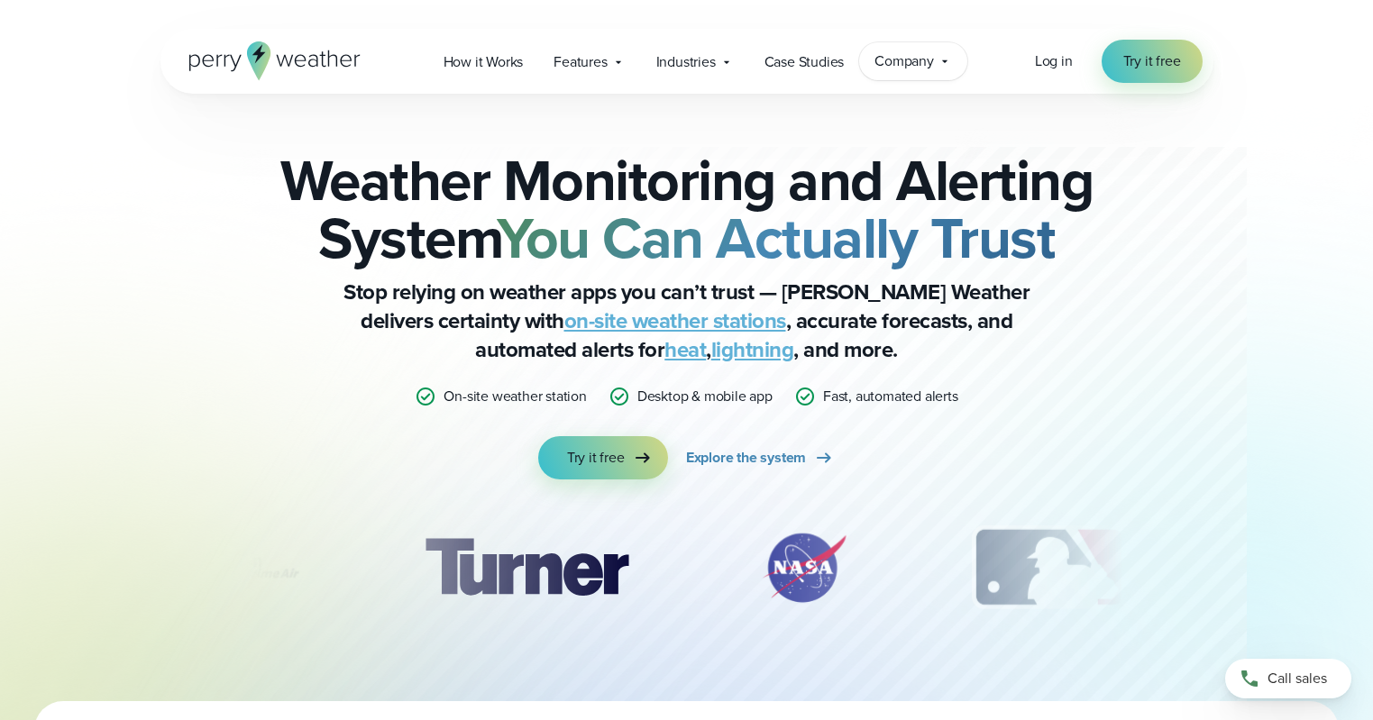
click at [946, 61] on icon at bounding box center [944, 61] width 5 height 3
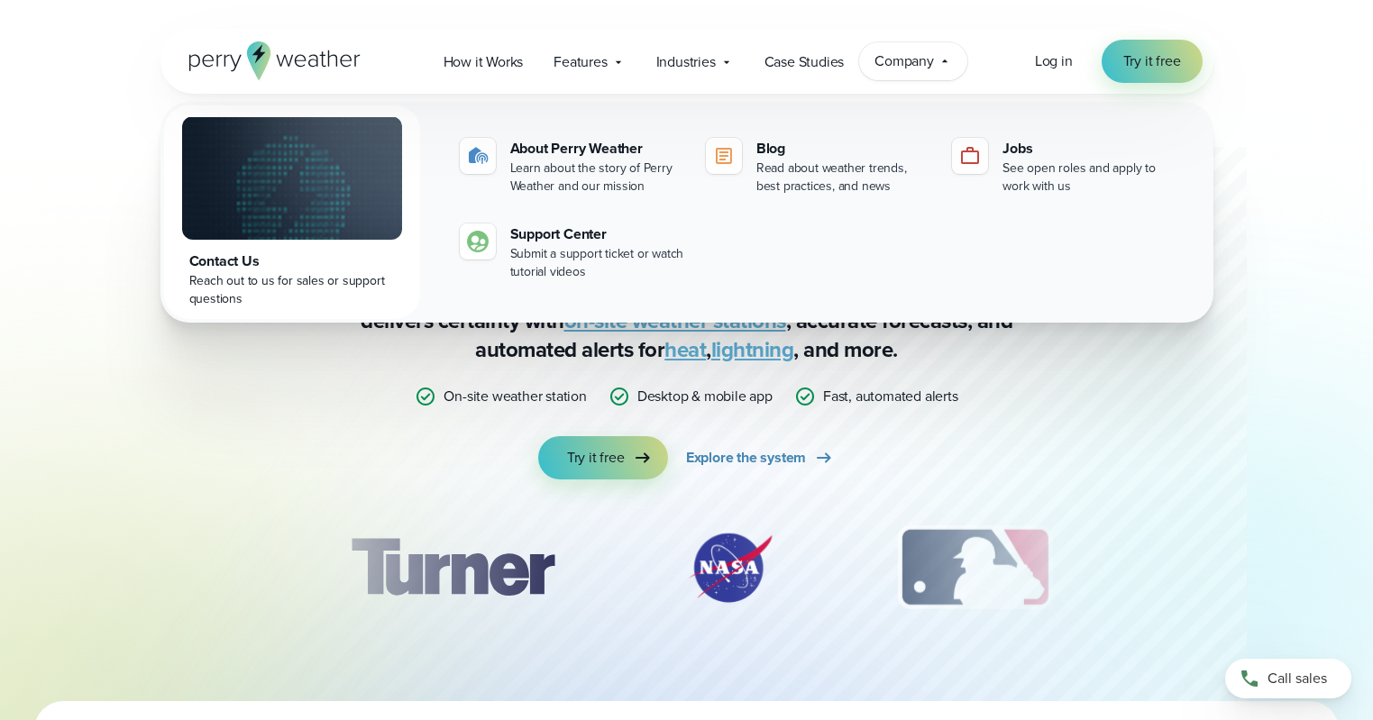
click at [916, 77] on div "Company Contact Us Reach out to us for sales or support questions" at bounding box center [913, 61] width 108 height 38
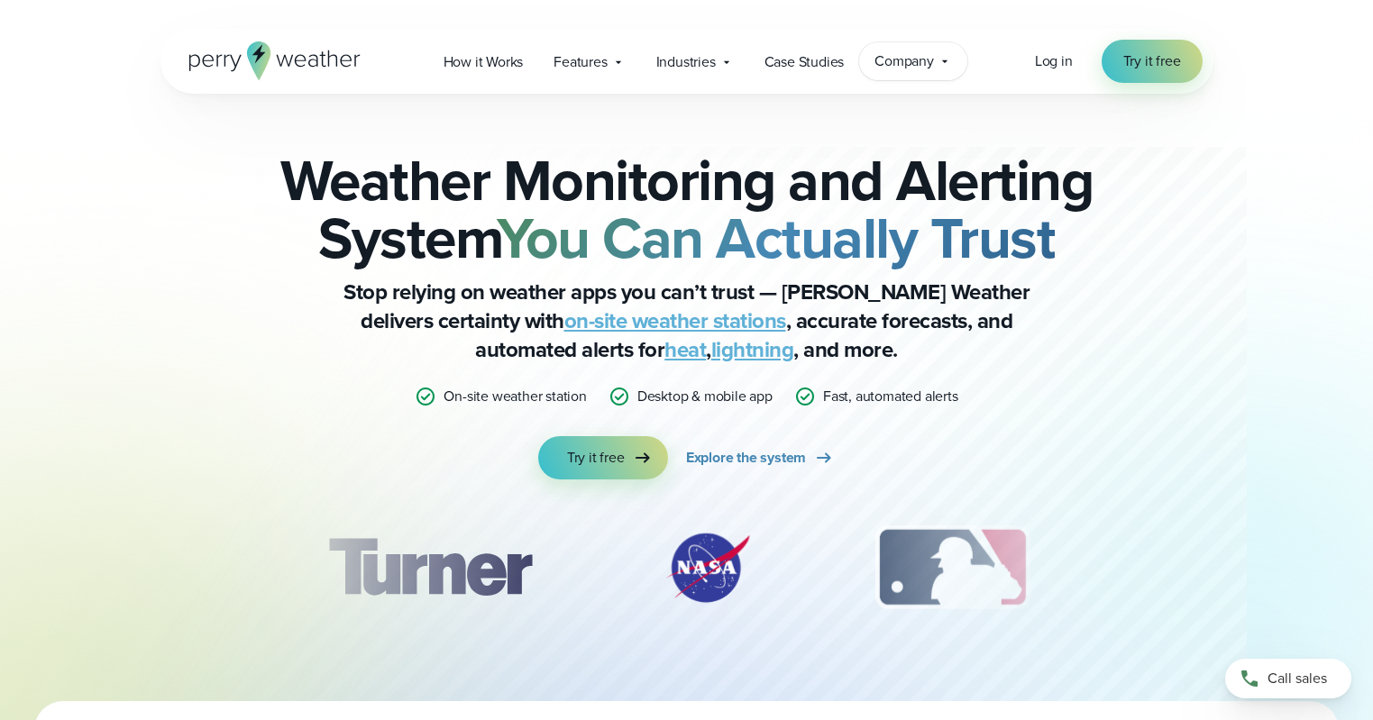
click at [924, 55] on span "Company" at bounding box center [903, 61] width 59 height 22
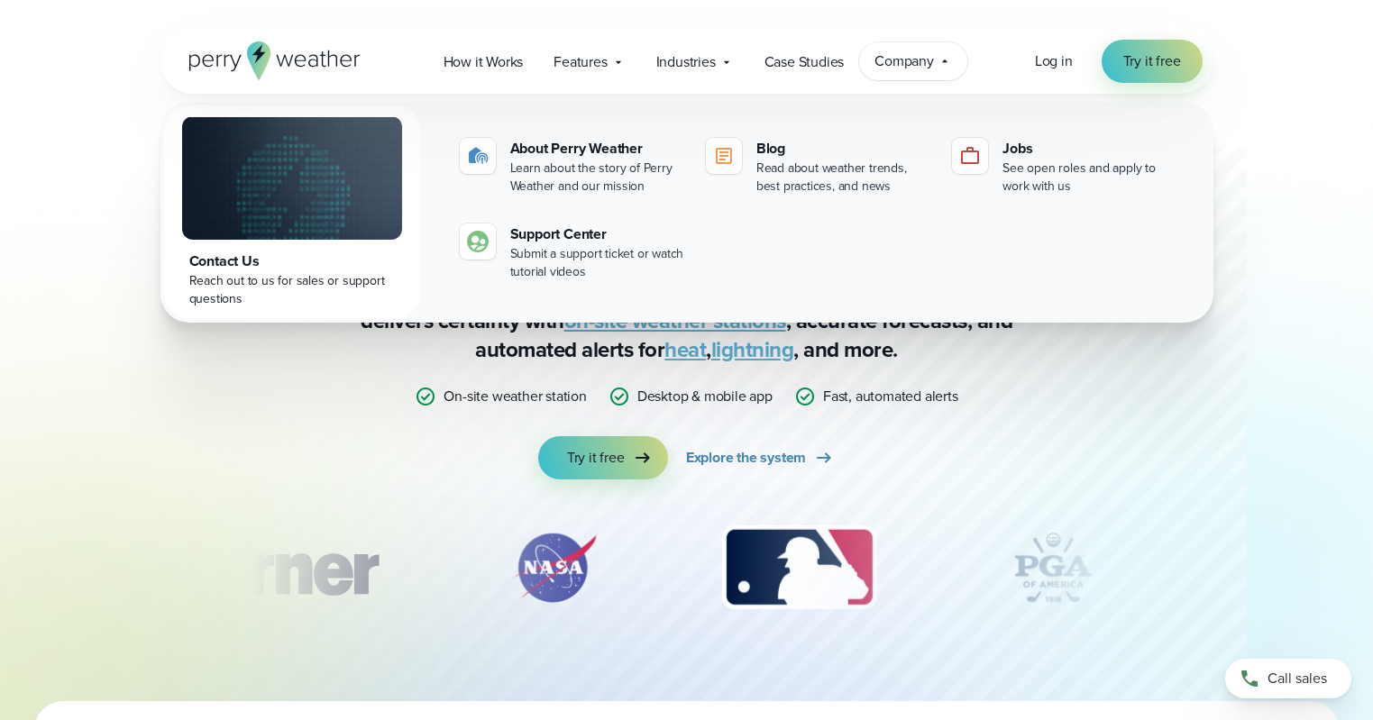
click at [939, 59] on icon at bounding box center [944, 61] width 14 height 14
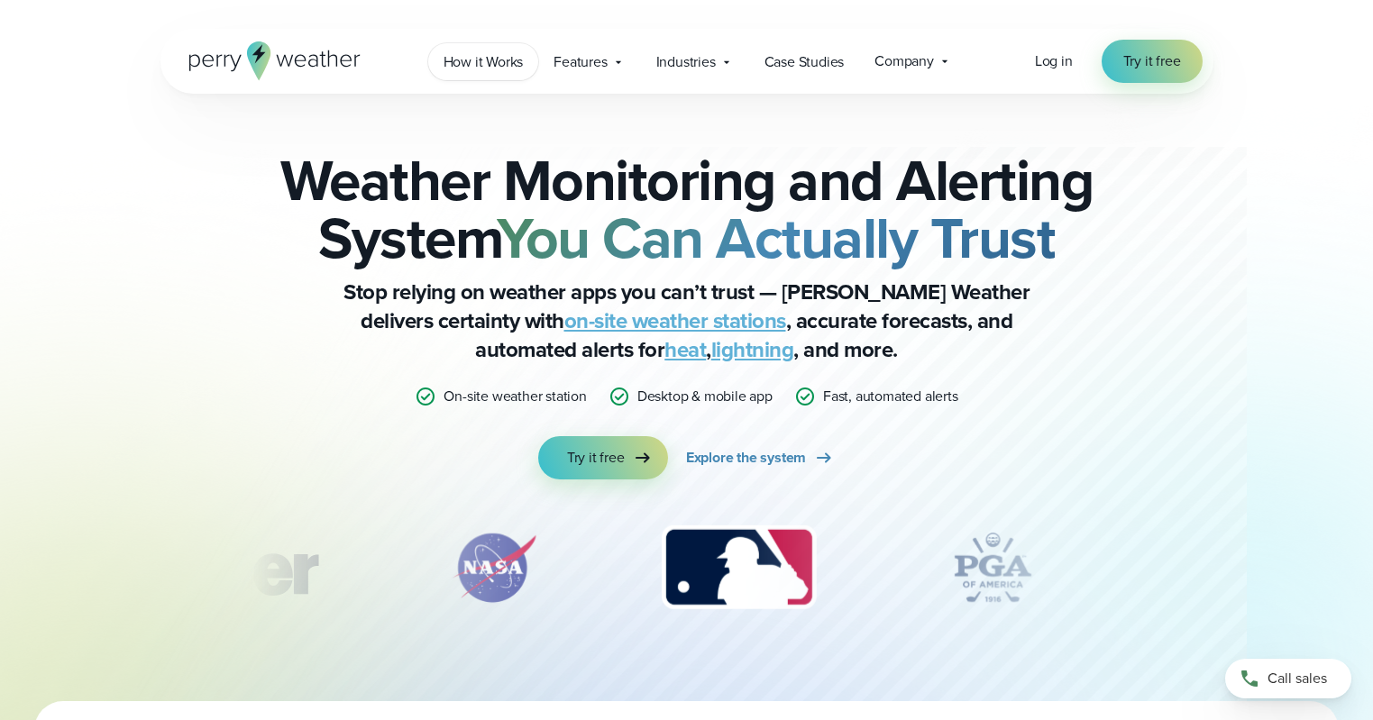
click at [488, 64] on span "How it Works" at bounding box center [483, 62] width 80 height 22
